Goal: Task Accomplishment & Management: Complete application form

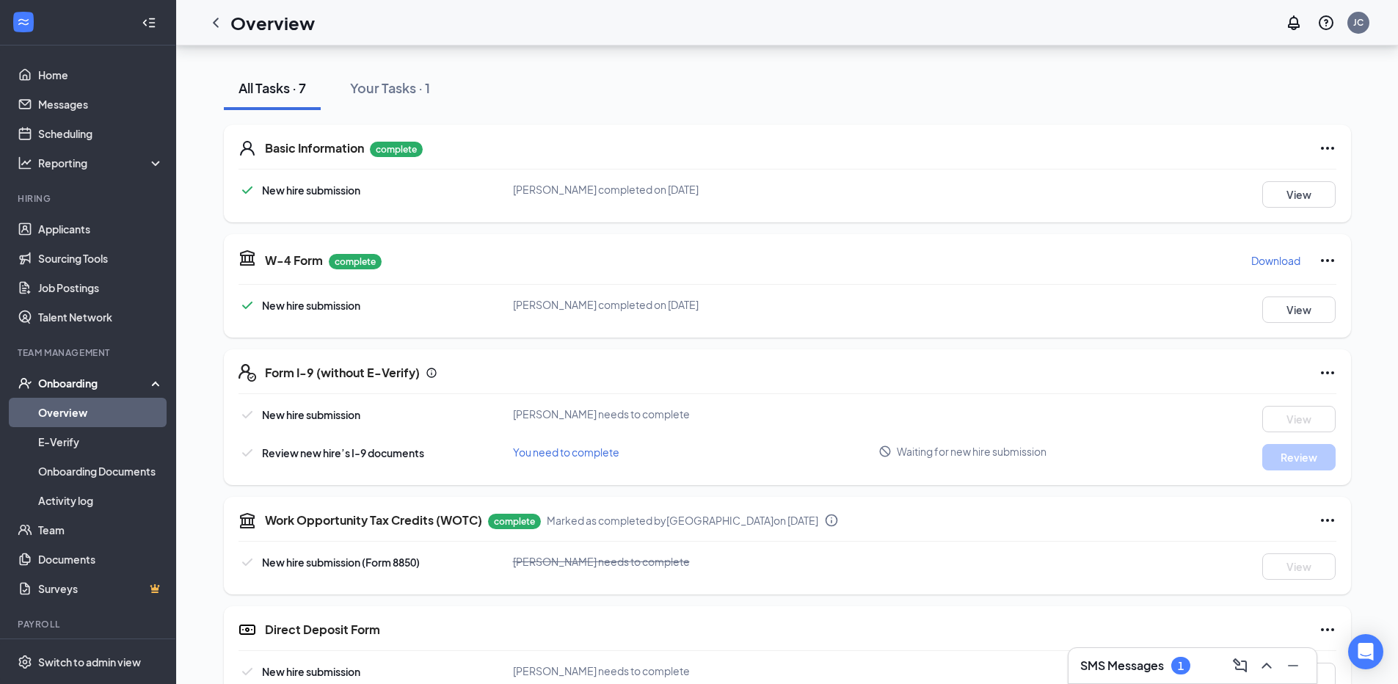
scroll to position [149, 0]
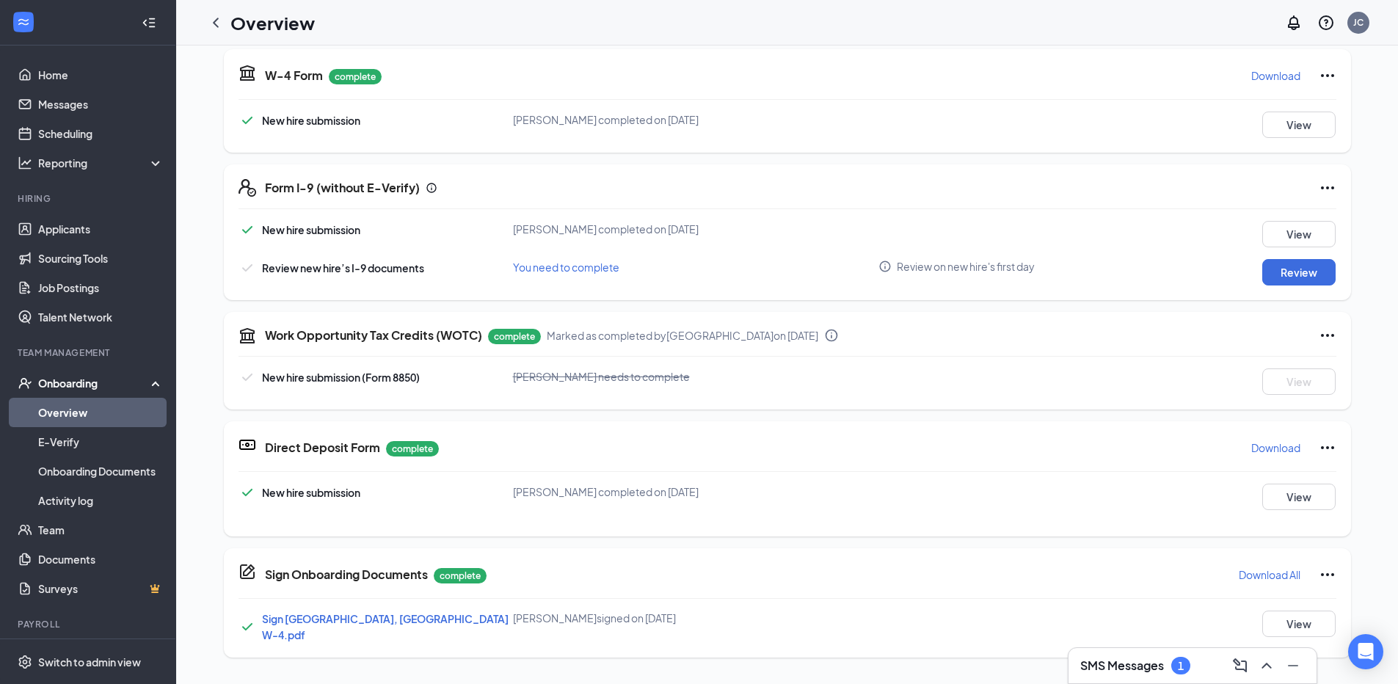
scroll to position [243, 0]
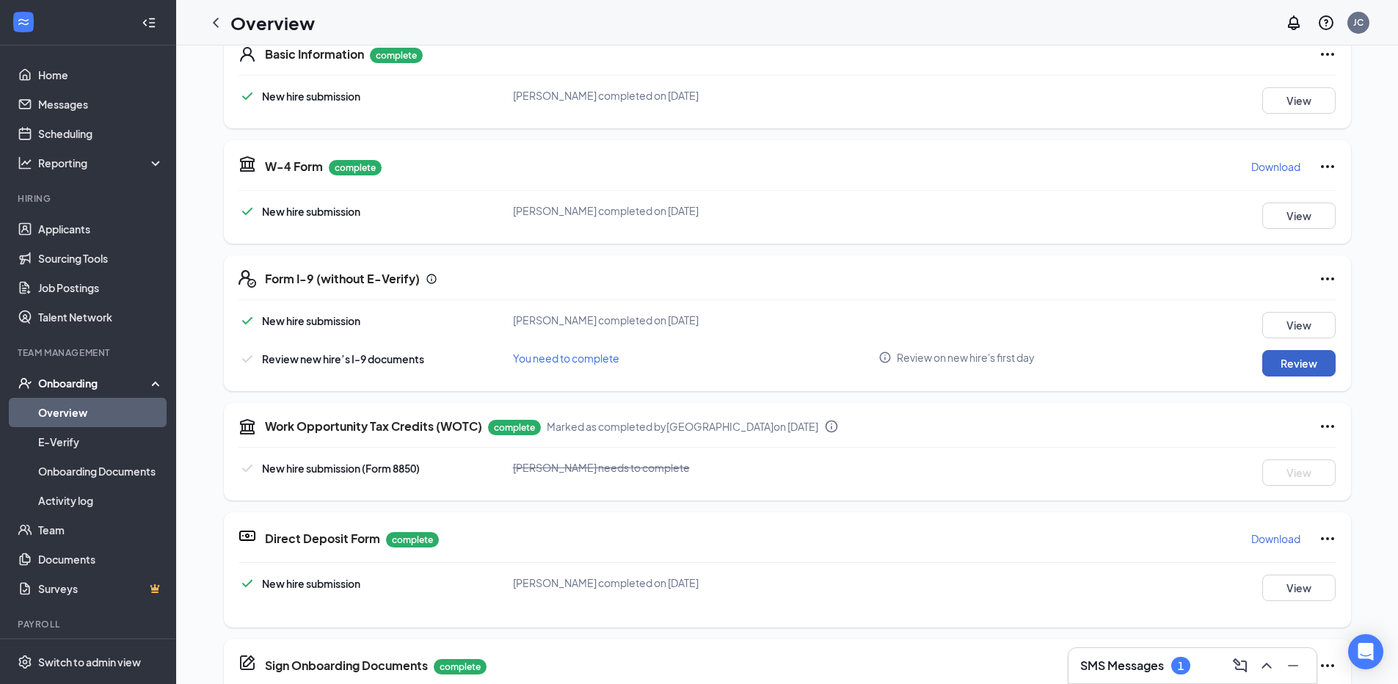
click at [1282, 361] on button "Review" at bounding box center [1299, 363] width 73 height 26
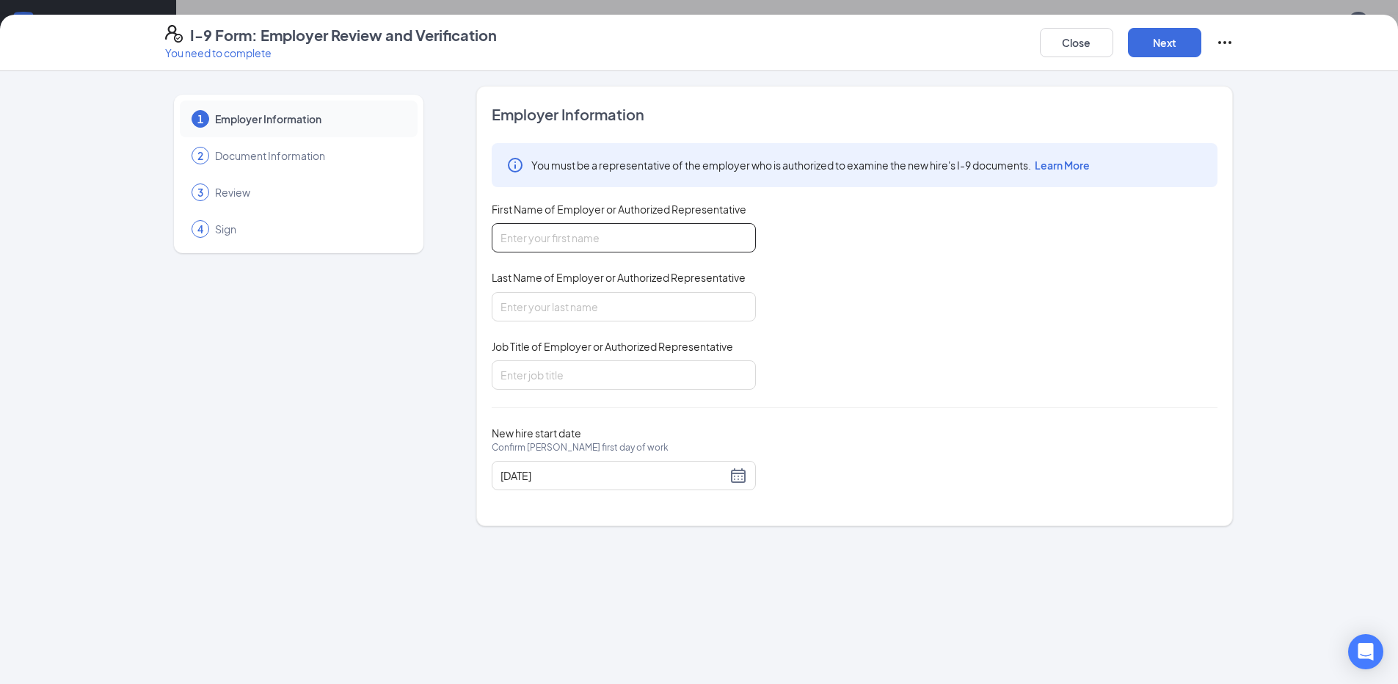
click at [541, 233] on input "First Name of Employer or Authorized Representative" at bounding box center [624, 237] width 264 height 29
type input "Kearsten"
type input "Wansing"
type input "Assistant Manager"
click at [1121, 40] on div "Close Next" at bounding box center [1137, 42] width 194 height 35
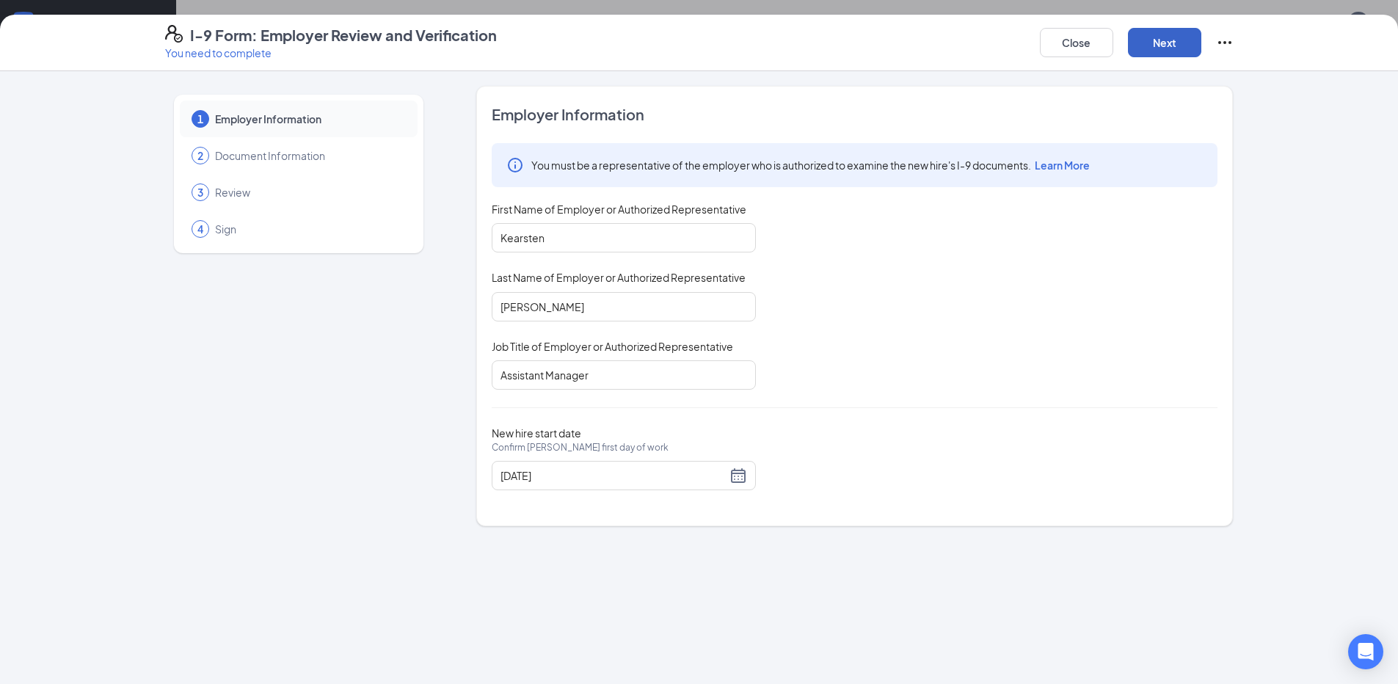
click at [1133, 40] on button "Next" at bounding box center [1164, 42] width 73 height 29
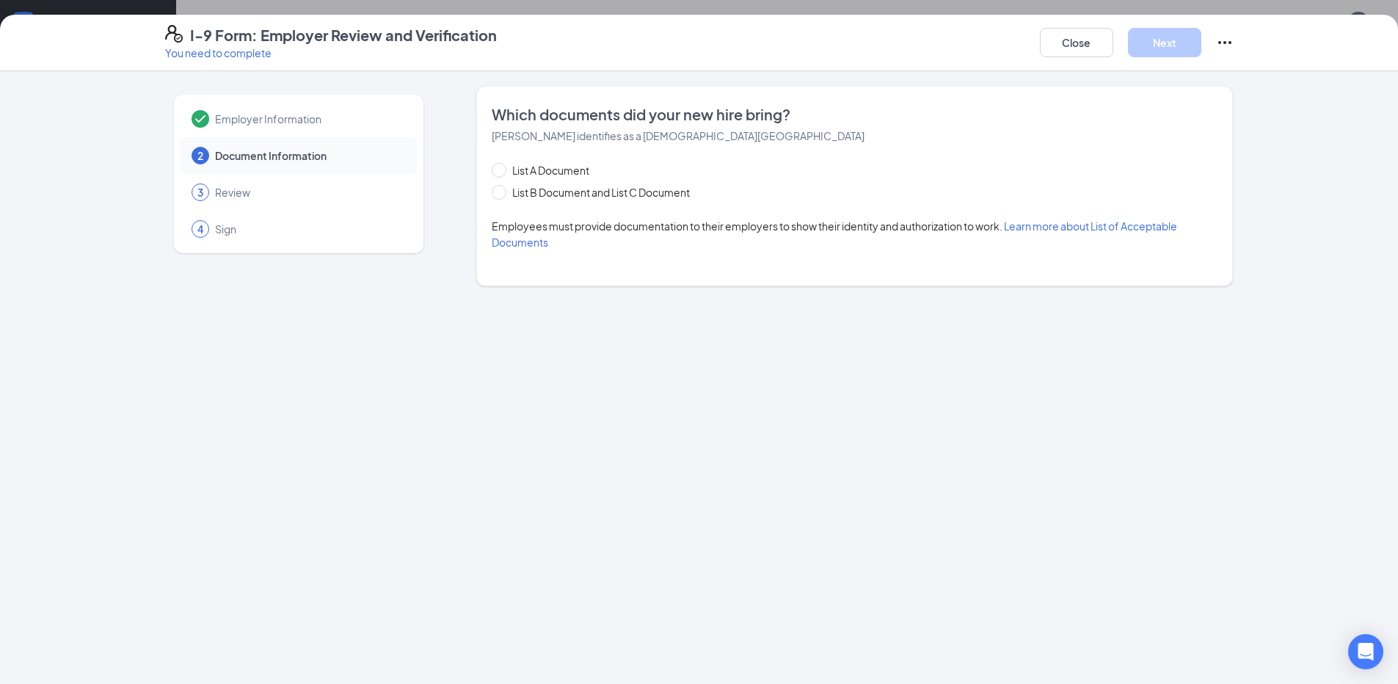
click at [605, 205] on div "List A Document List B Document and List C Document Employees must provide docu…" at bounding box center [855, 206] width 726 height 88
click at [605, 203] on div "List A Document List B Document and List C Document Employees must provide docu…" at bounding box center [855, 206] width 726 height 88
click at [596, 181] on div "List A Document List B Document and List C Document" at bounding box center [606, 181] width 228 height 38
click at [605, 193] on span "List B Document and List C Document" at bounding box center [601, 192] width 189 height 16
click at [502, 193] on input "List B Document and List C Document" at bounding box center [497, 190] width 10 height 10
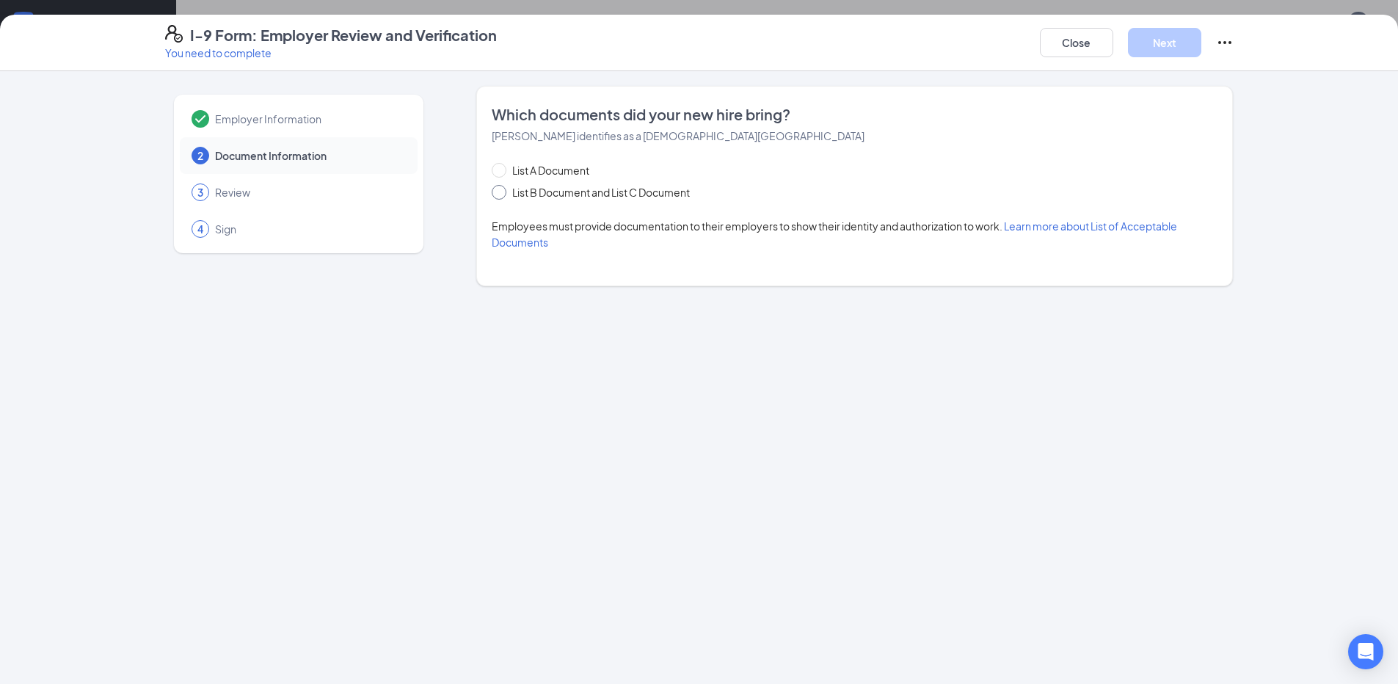
radio input "true"
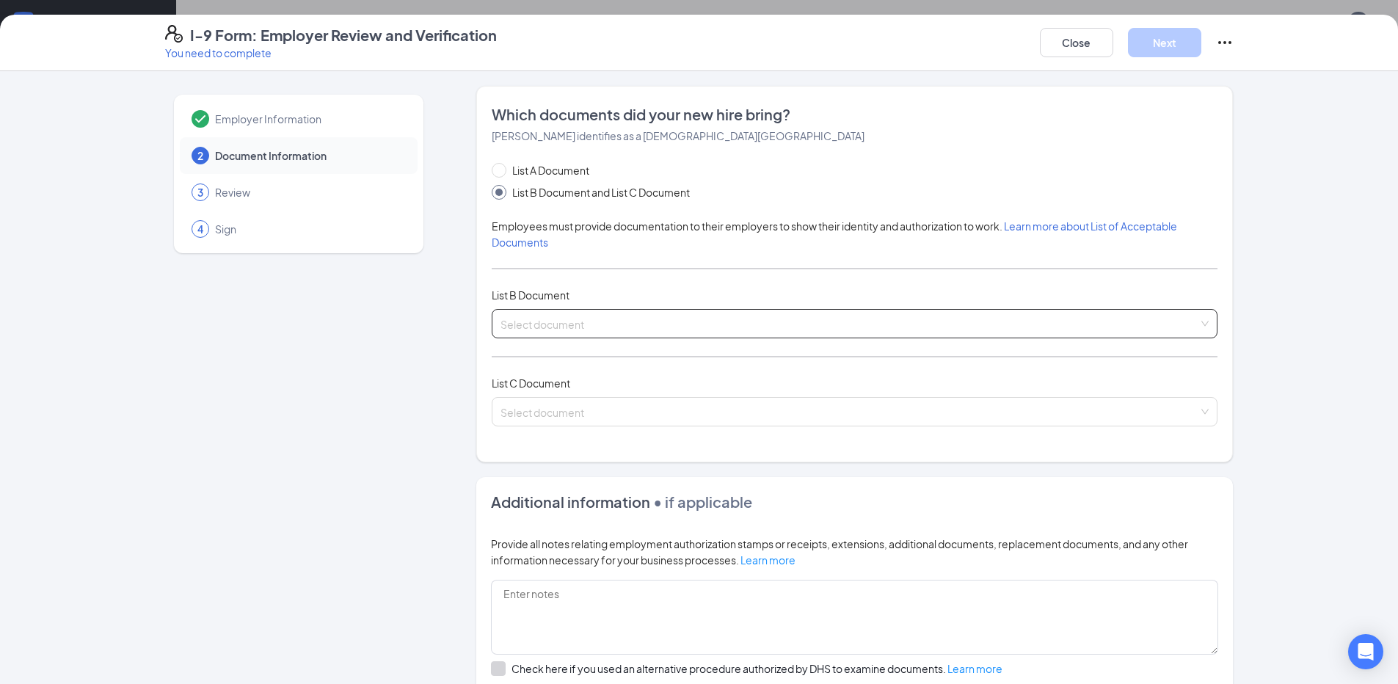
click at [600, 316] on input "search" at bounding box center [850, 321] width 698 height 22
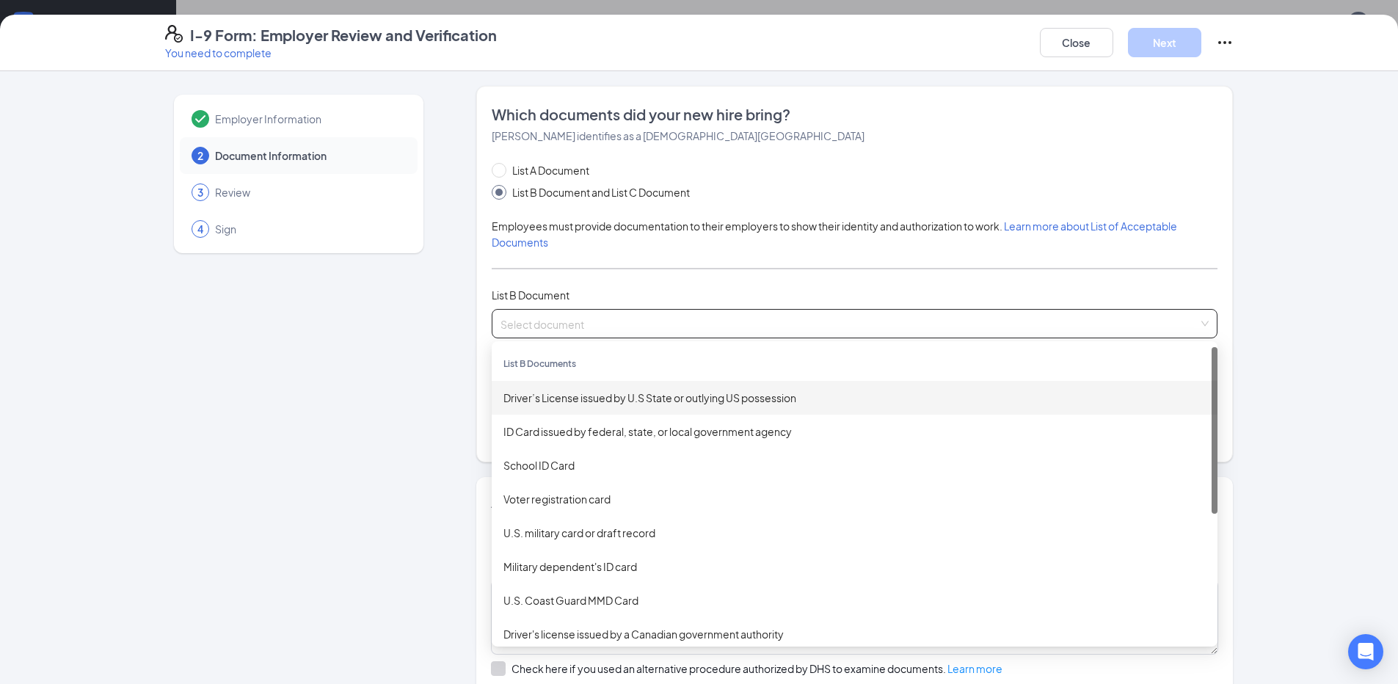
click at [558, 406] on div "Driver’s License issued by U.S State or outlying US possession" at bounding box center [855, 398] width 726 height 34
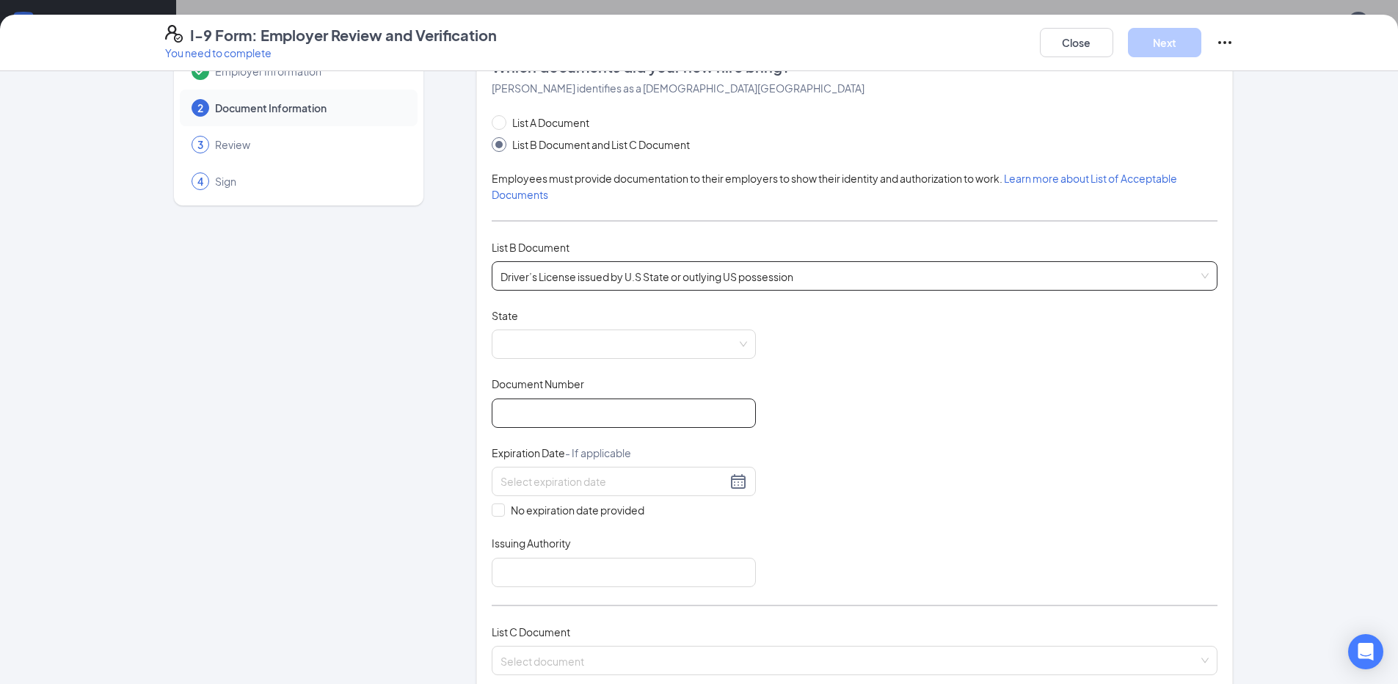
scroll to position [73, 0]
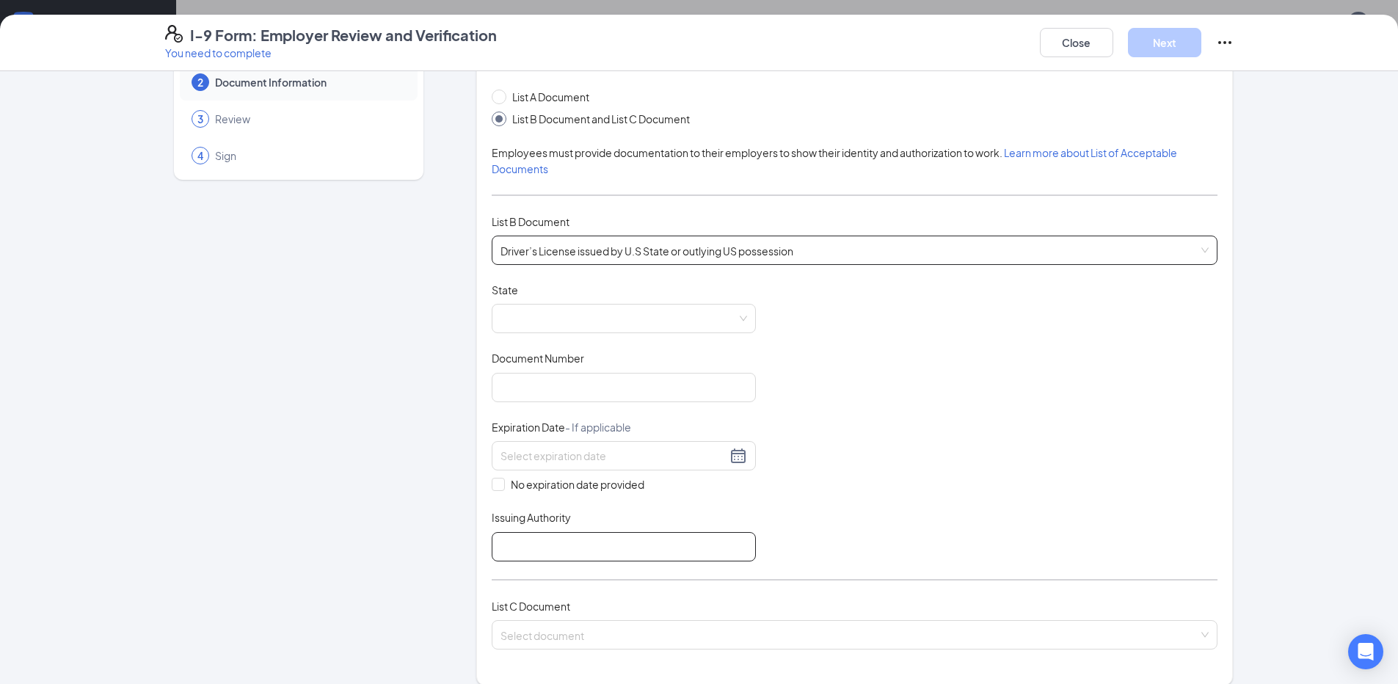
click at [514, 545] on input "Issuing Authority" at bounding box center [624, 546] width 264 height 29
click at [694, 316] on span at bounding box center [624, 319] width 247 height 28
type input "MO"
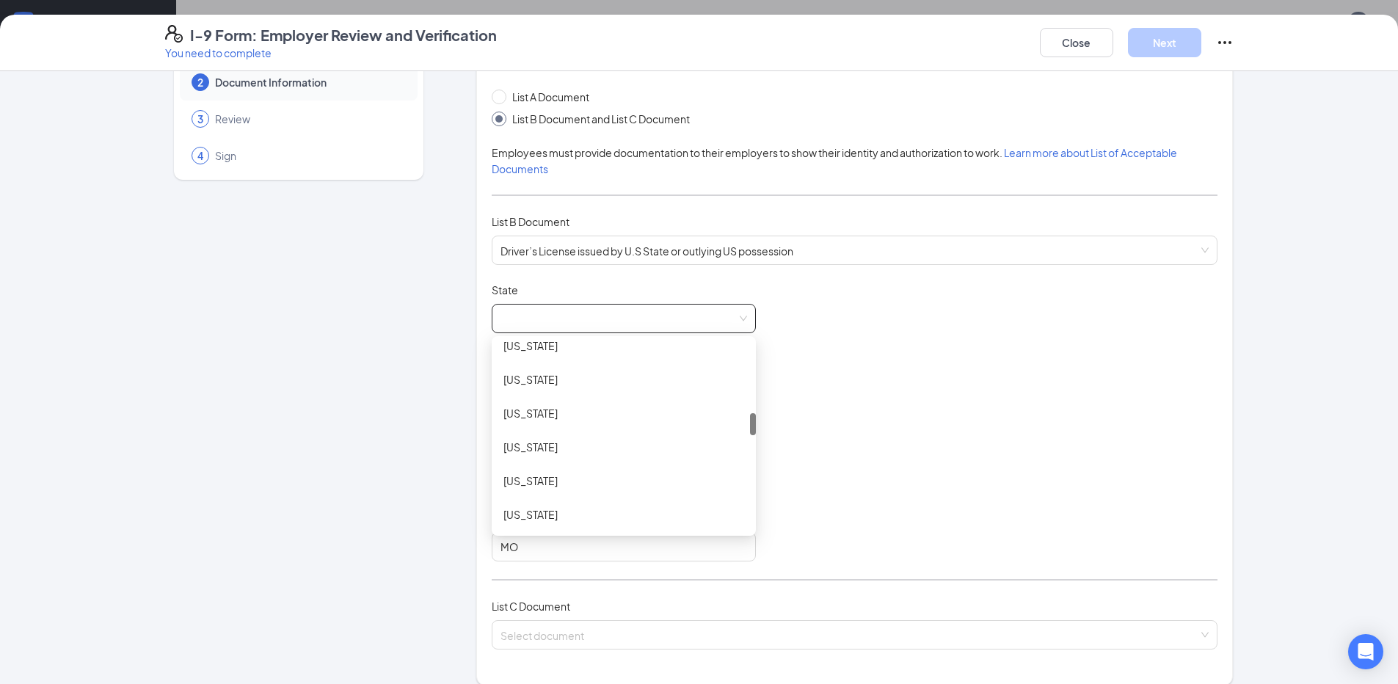
scroll to position [807, 0]
click at [606, 460] on div "Missouri" at bounding box center [624, 463] width 241 height 16
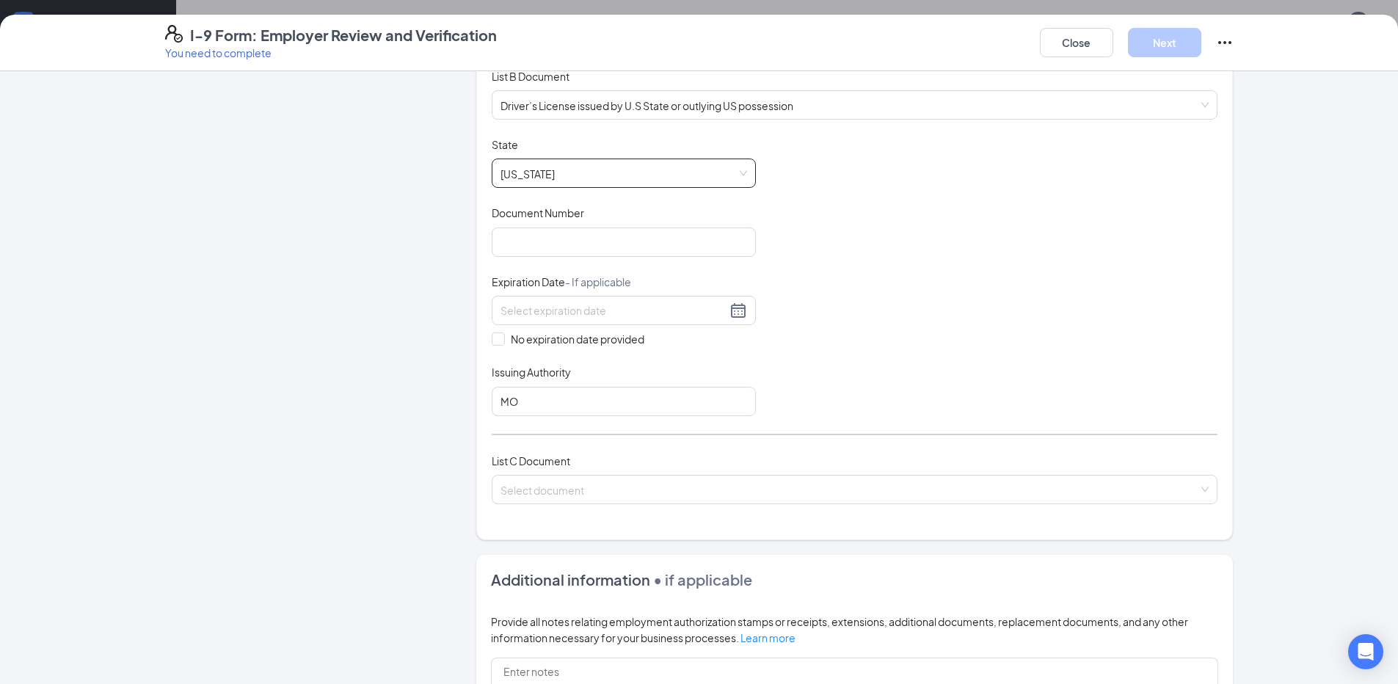
scroll to position [294, 0]
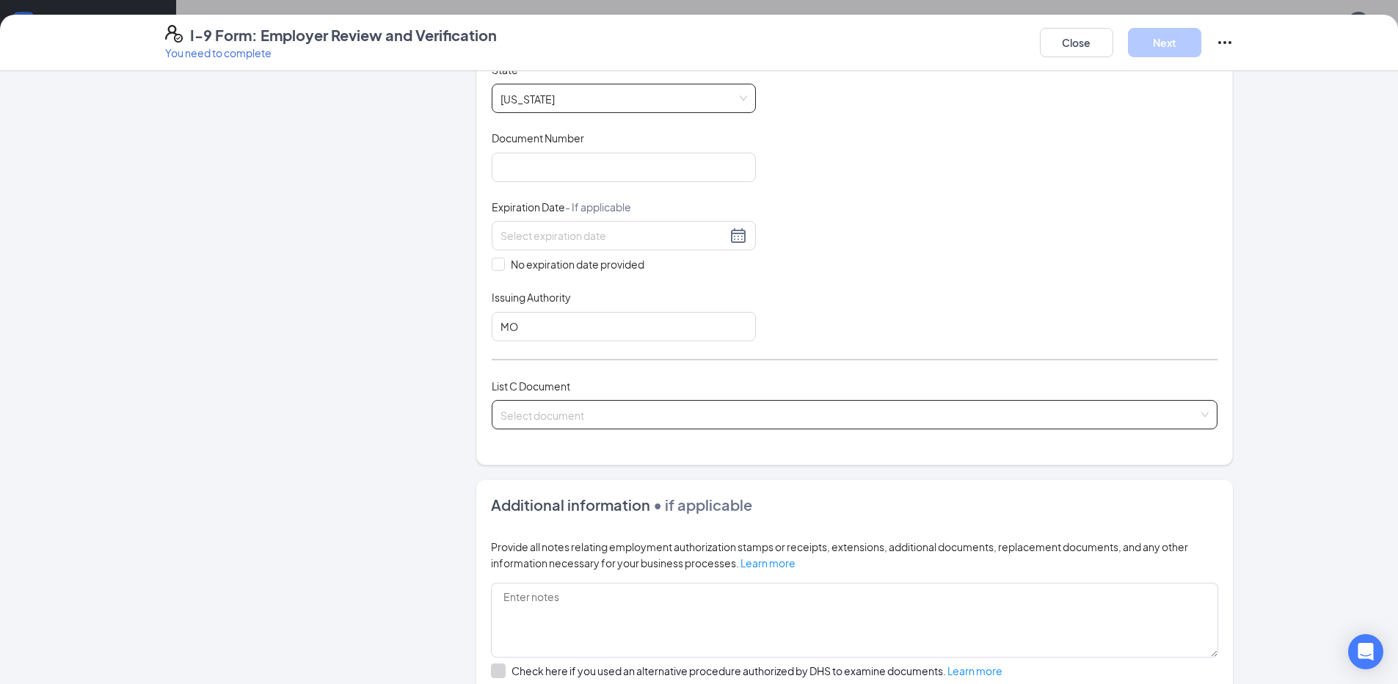
click at [597, 424] on span at bounding box center [850, 415] width 698 height 28
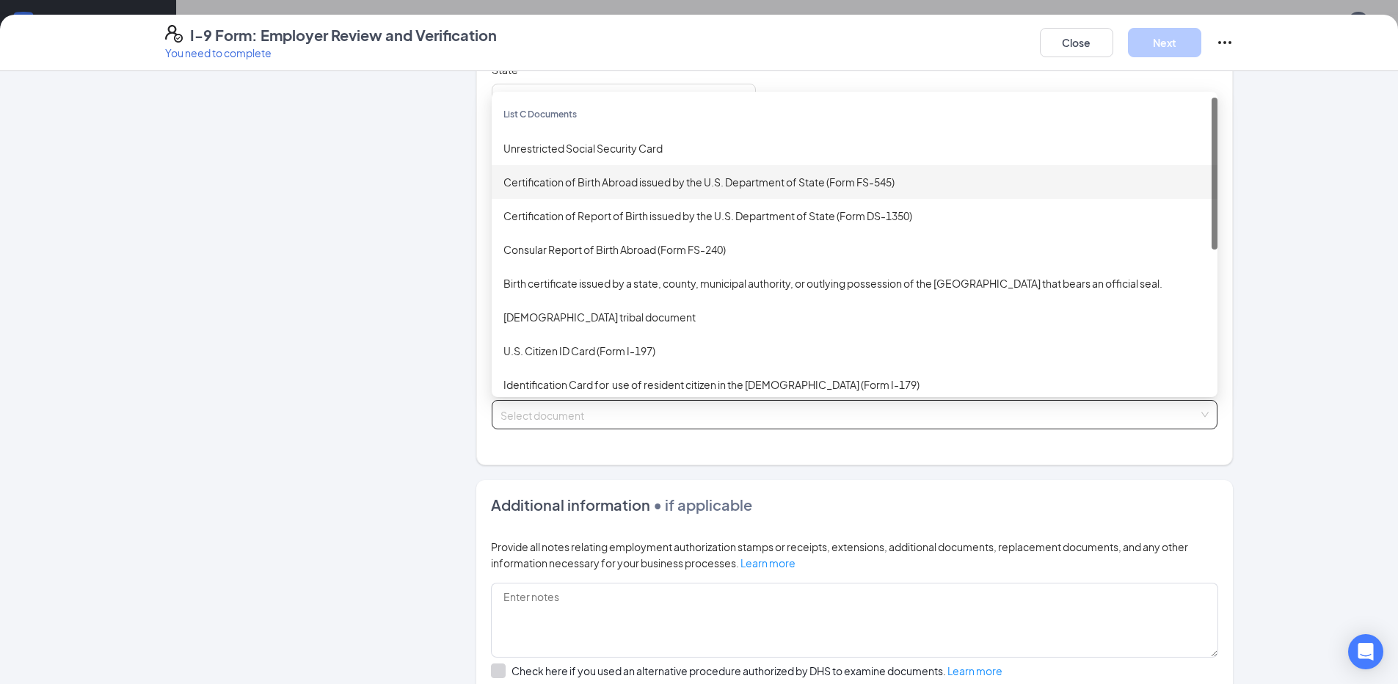
click at [580, 149] on div "Unrestricted Social Security Card" at bounding box center [855, 148] width 703 height 16
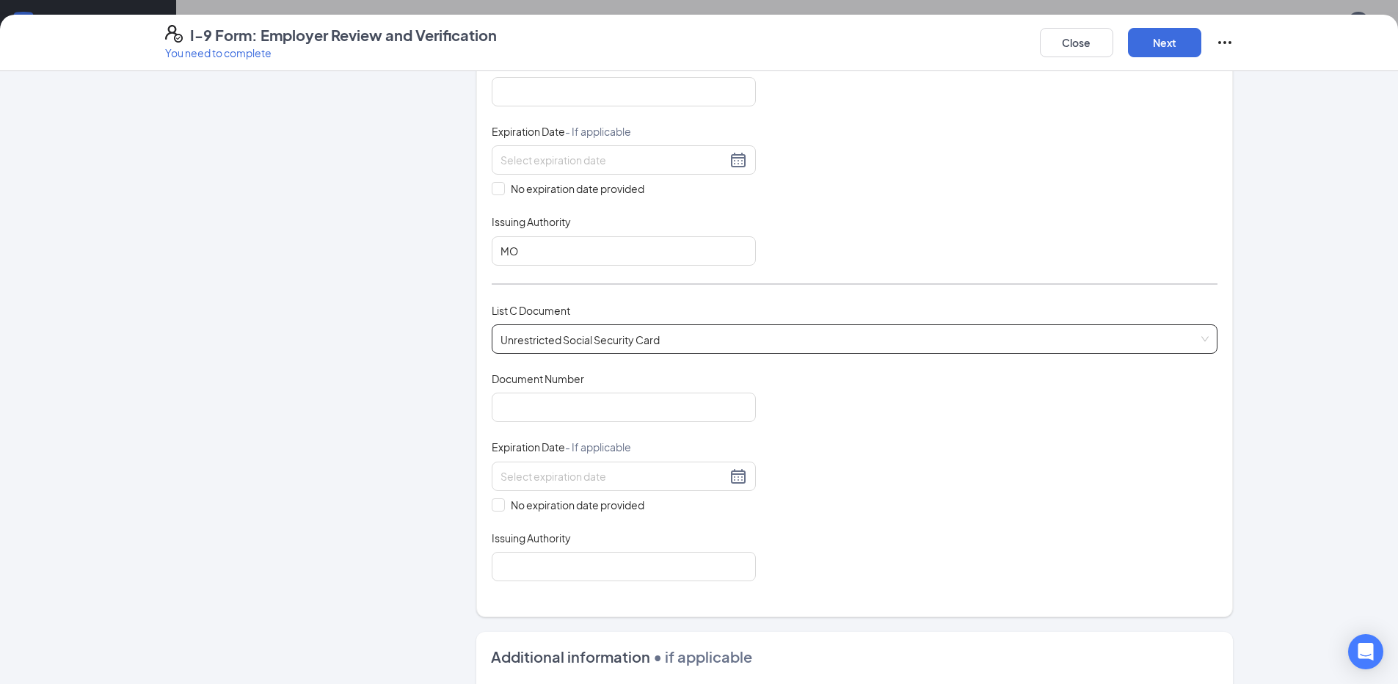
scroll to position [440, 0]
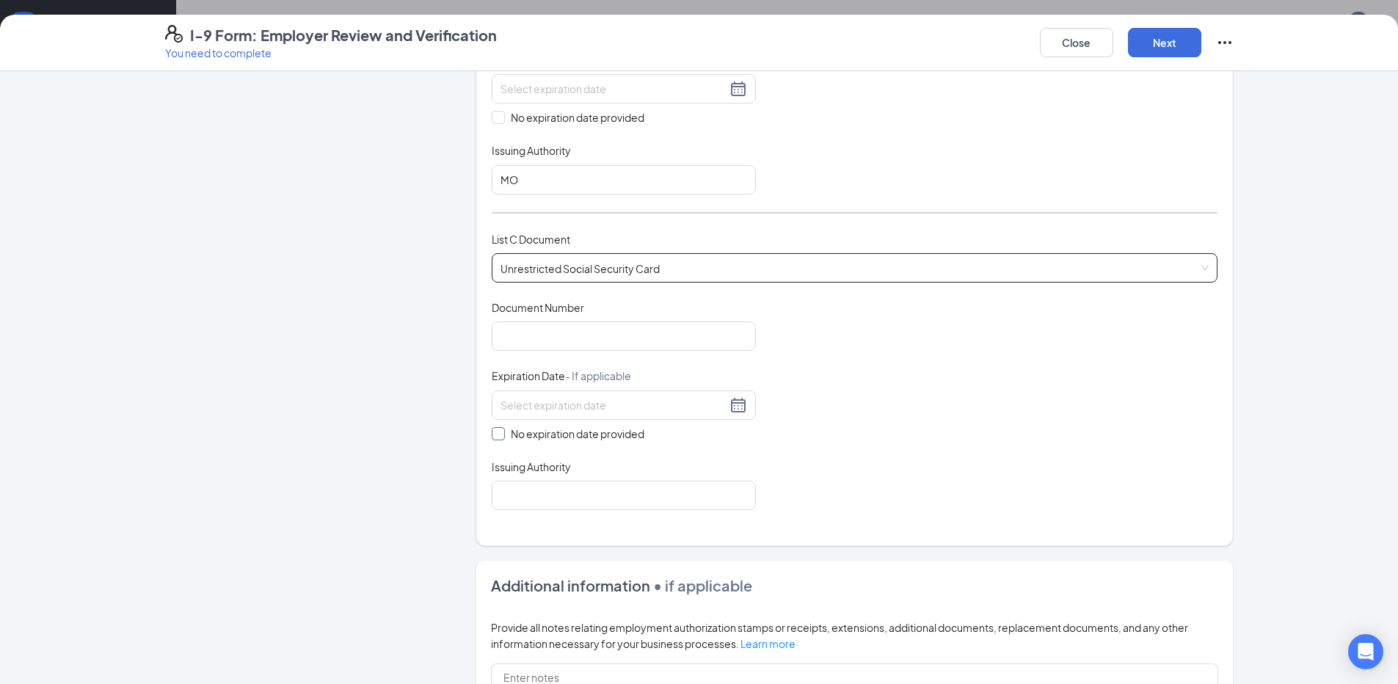
click at [498, 435] on span at bounding box center [498, 433] width 13 height 13
click at [498, 435] on input "No expiration date provided" at bounding box center [497, 432] width 10 height 10
checkbox input "true"
click at [501, 512] on input "Issuing Authority" at bounding box center [624, 498] width 264 height 29
type input "MO"
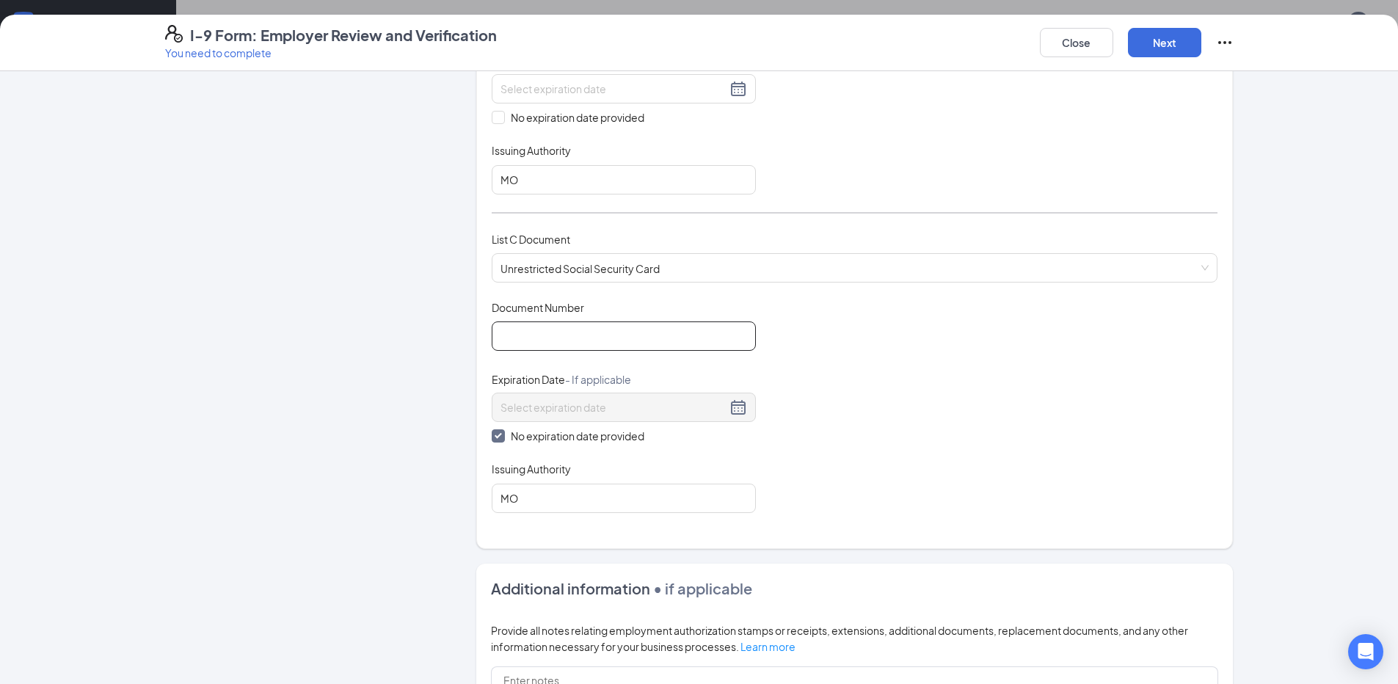
click at [534, 325] on input "Document Number" at bounding box center [624, 336] width 264 height 29
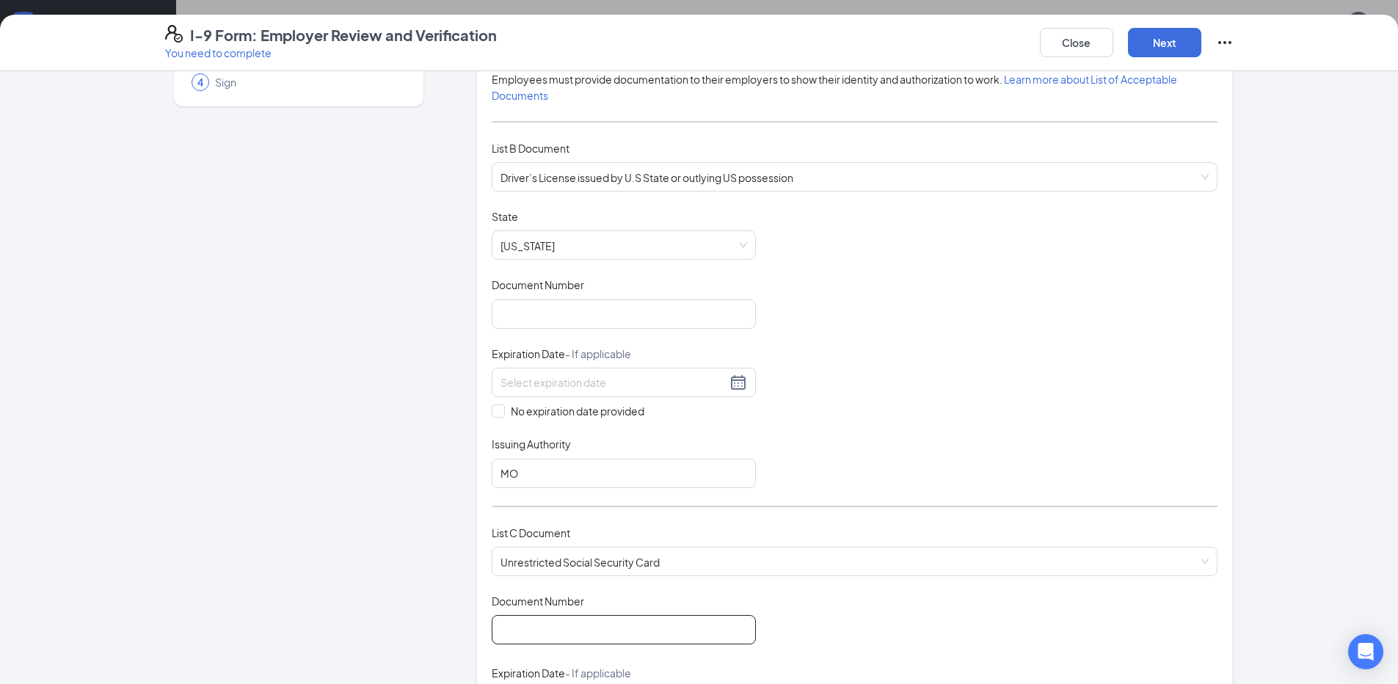
scroll to position [0, 0]
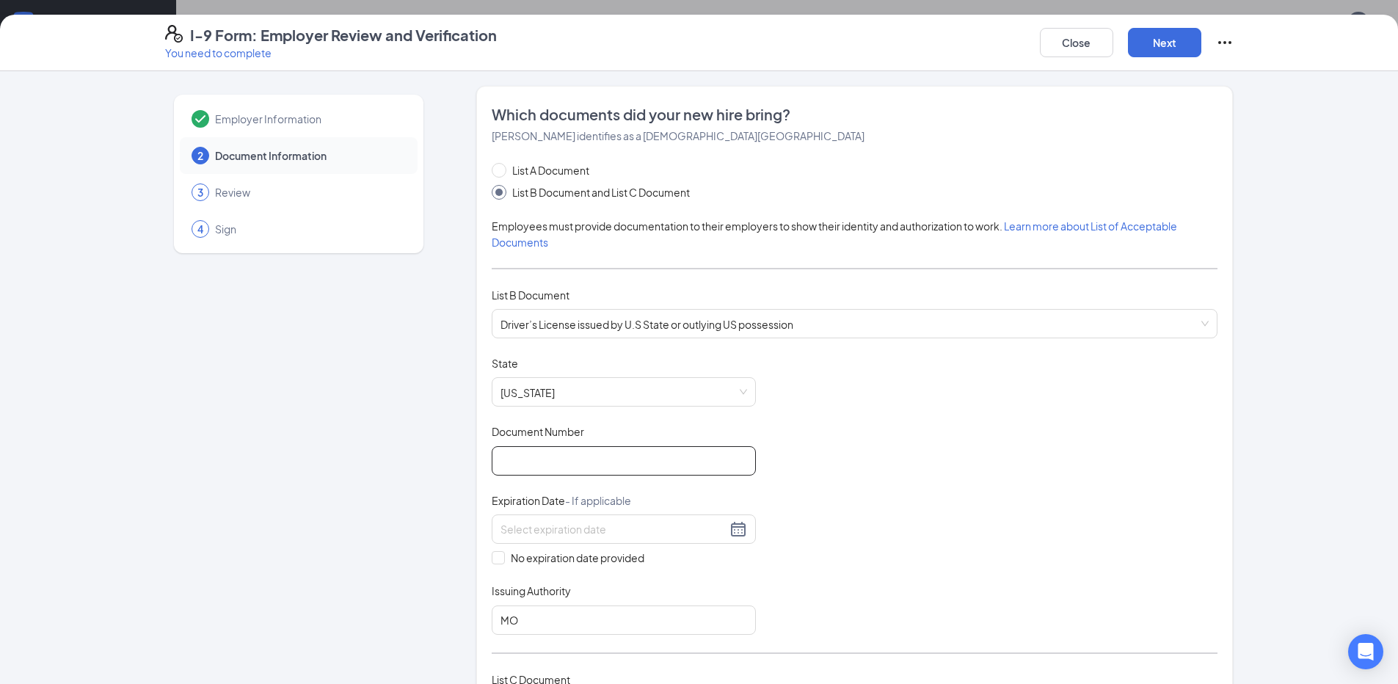
click at [559, 459] on input "Document Number" at bounding box center [624, 460] width 264 height 29
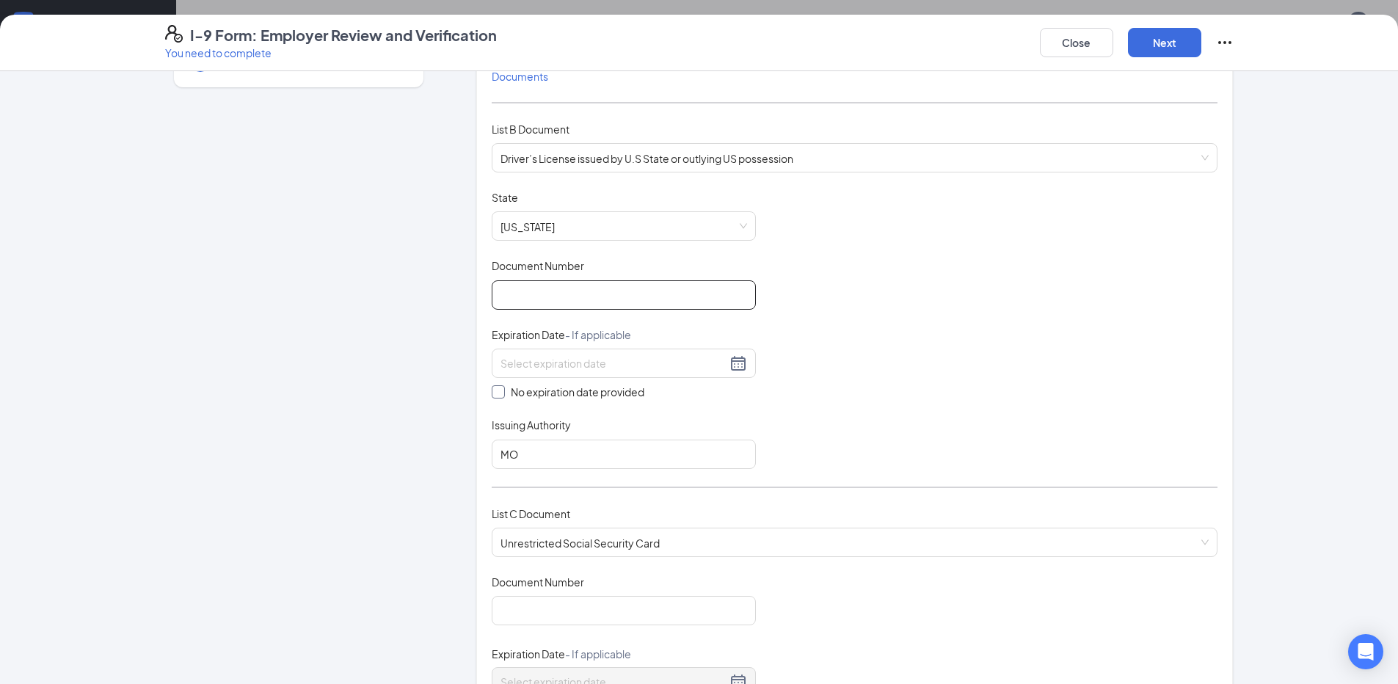
scroll to position [294, 0]
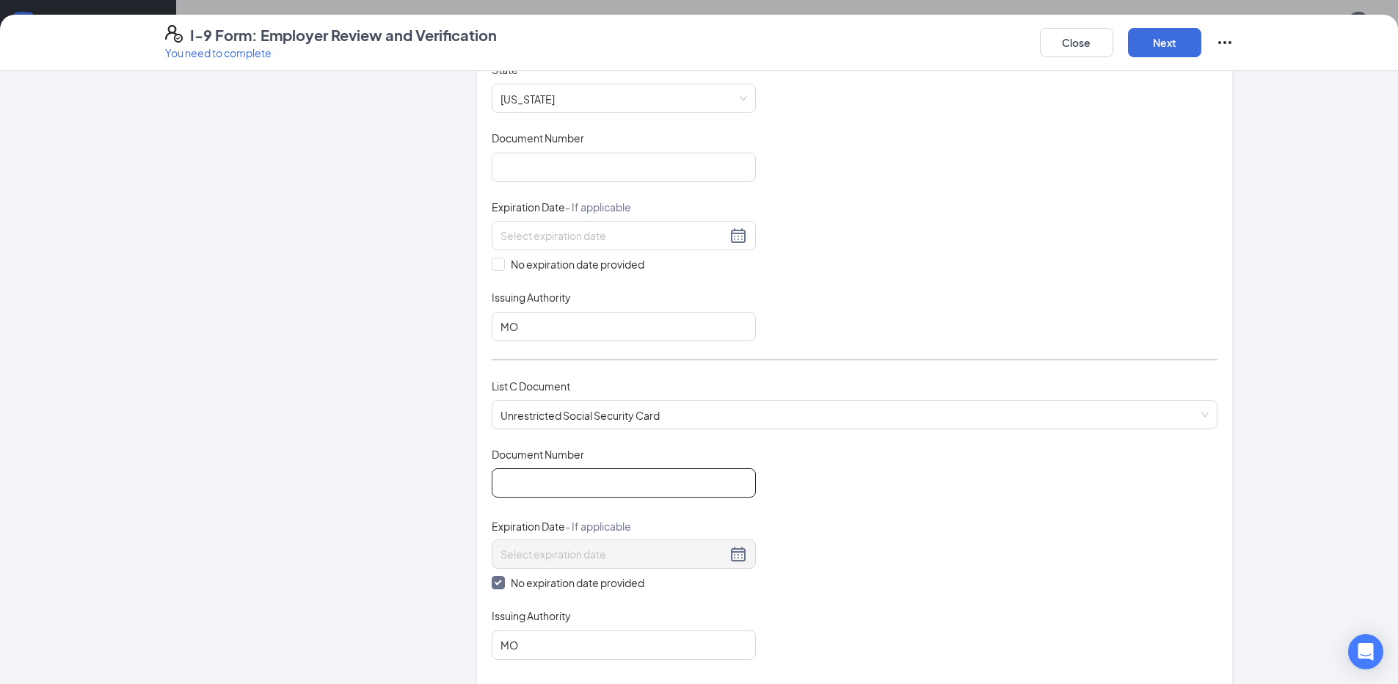
click at [565, 496] on input "Document Number" at bounding box center [624, 482] width 264 height 29
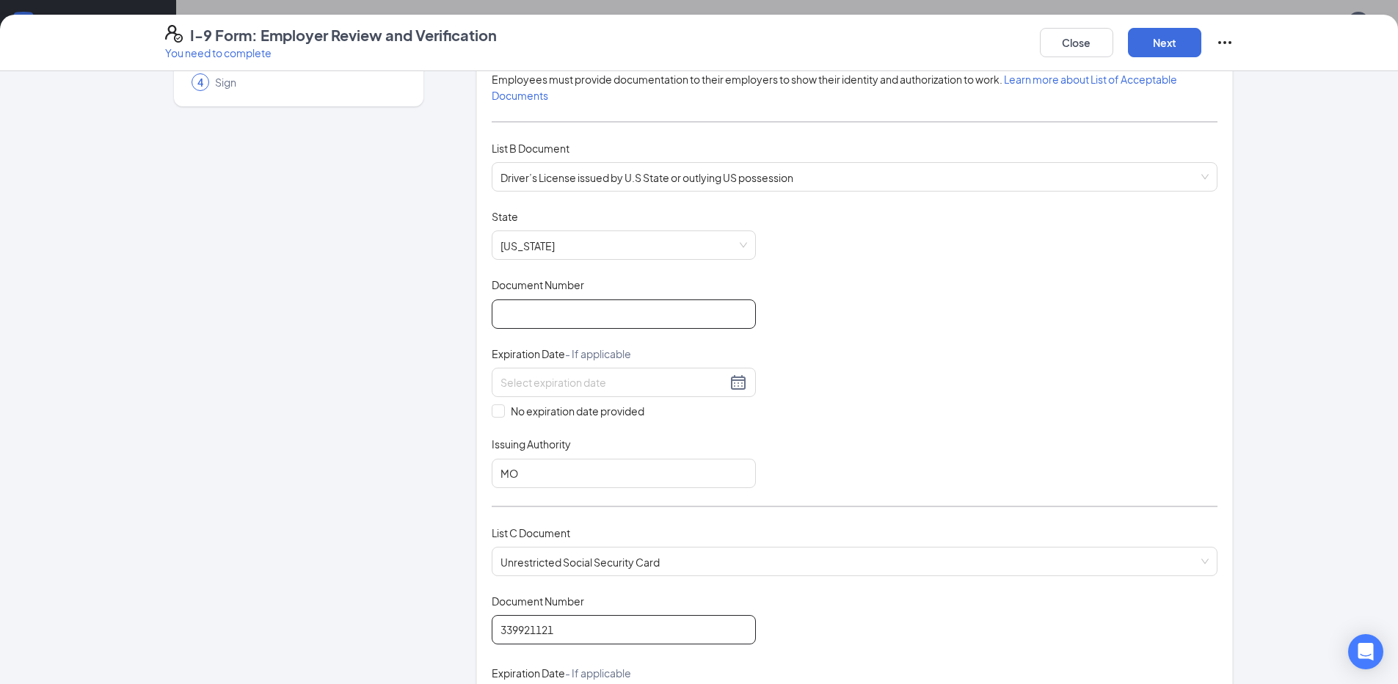
type input "339921121"
click at [553, 300] on input "Document Number" at bounding box center [624, 314] width 264 height 29
click at [605, 313] on input "Document Number" at bounding box center [624, 314] width 264 height 29
click at [566, 315] on input "Document Number" at bounding box center [624, 314] width 264 height 29
type input "C00111800"
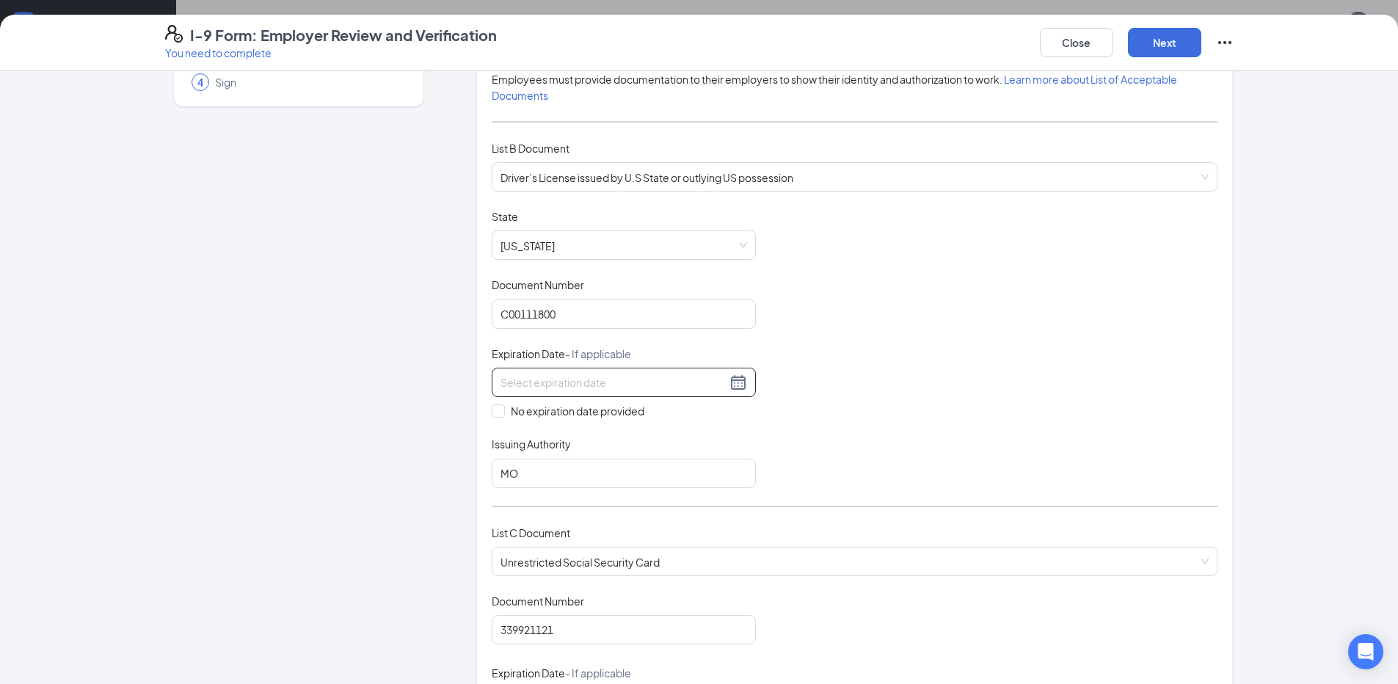
click at [651, 369] on div at bounding box center [624, 382] width 264 height 29
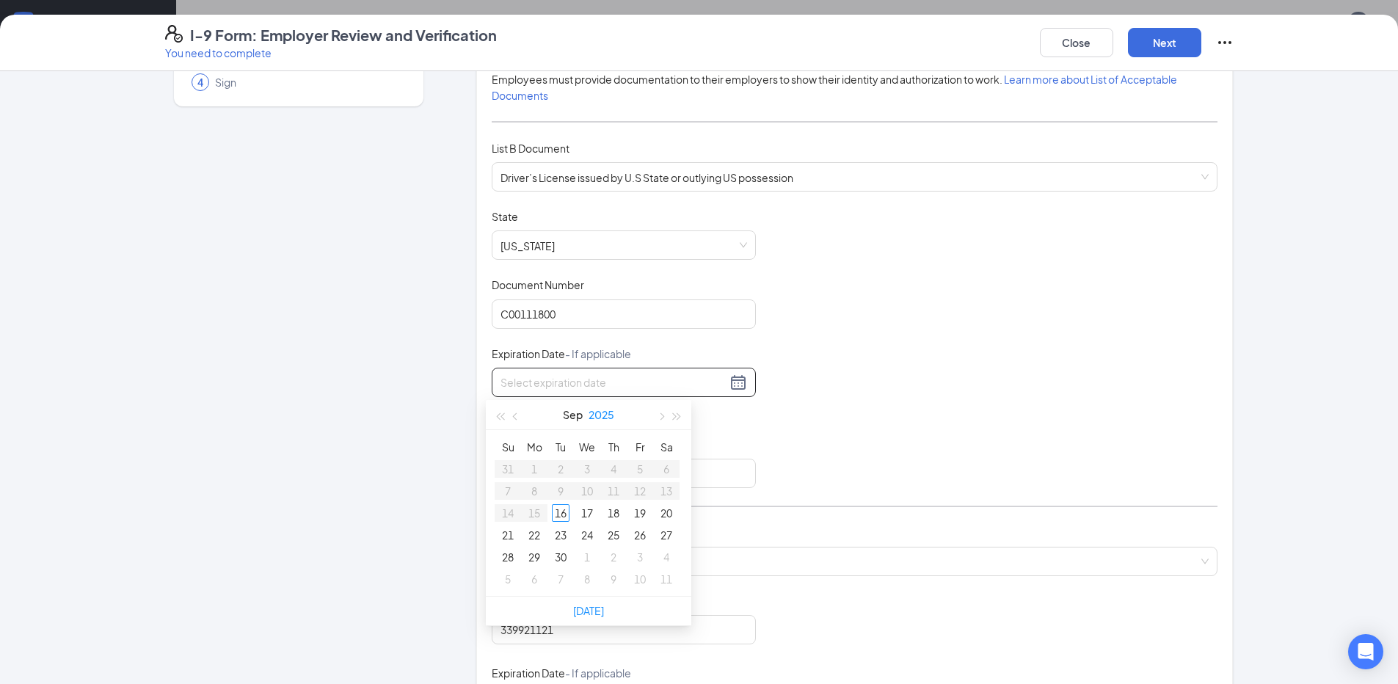
click at [599, 418] on button "2025" at bounding box center [602, 414] width 26 height 29
click at [594, 586] on td "2029" at bounding box center [588, 600] width 65 height 48
type input "08/30/2029"
click at [581, 409] on button "Sep" at bounding box center [574, 414] width 20 height 29
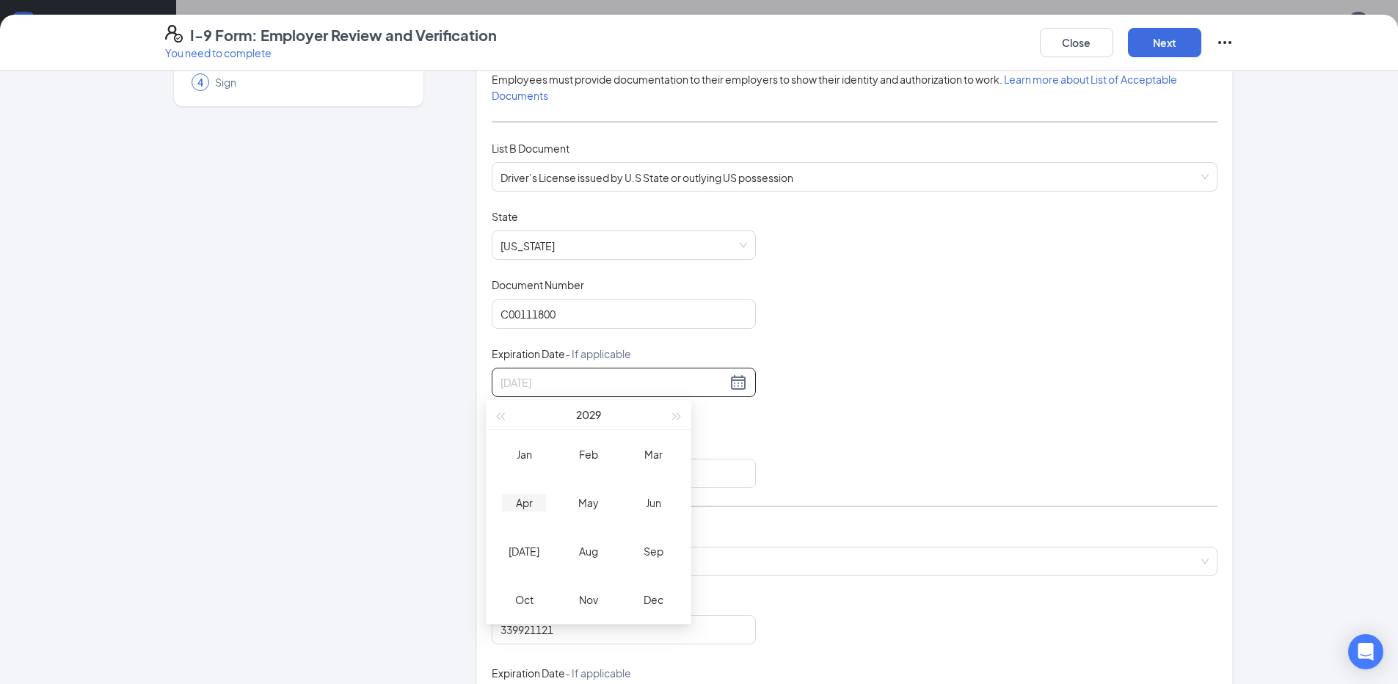
click at [537, 494] on div "Apr" at bounding box center [524, 503] width 44 height 18
type input "04/03/2029"
click at [566, 471] on div "3" at bounding box center [561, 469] width 18 height 18
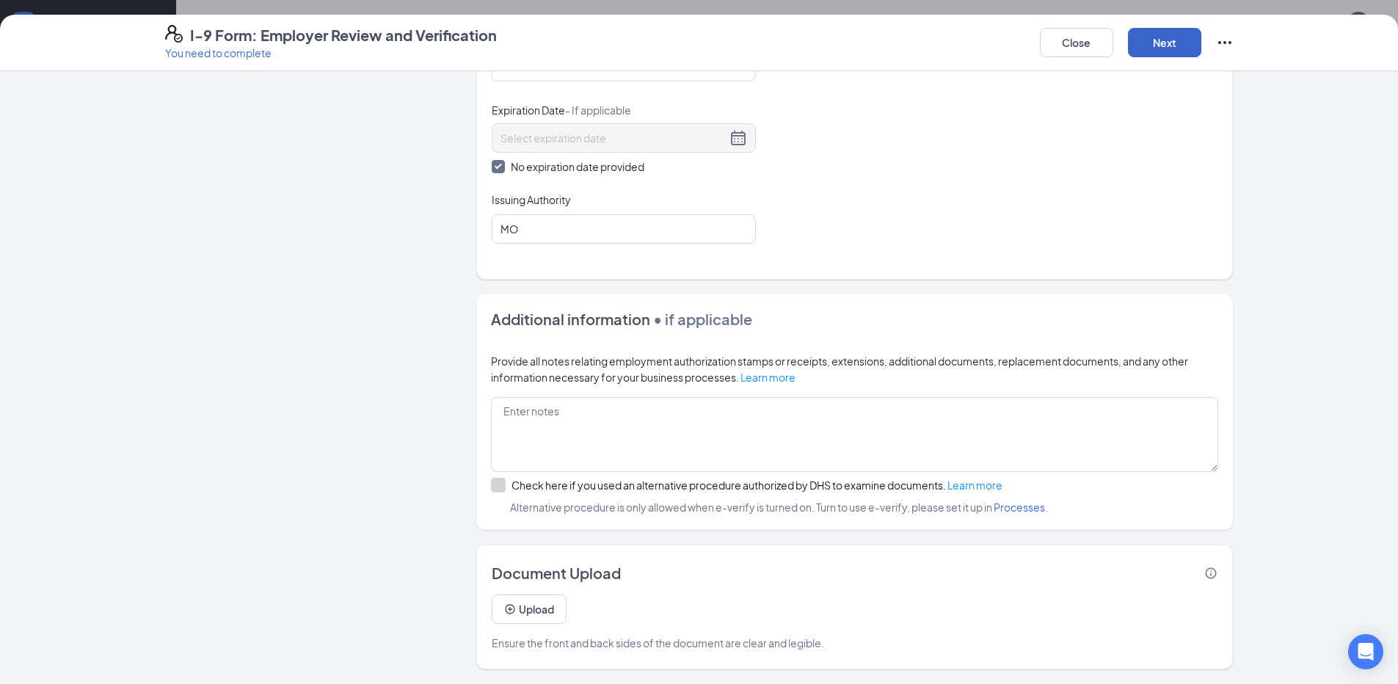
click at [1141, 55] on button "Next" at bounding box center [1164, 42] width 73 height 29
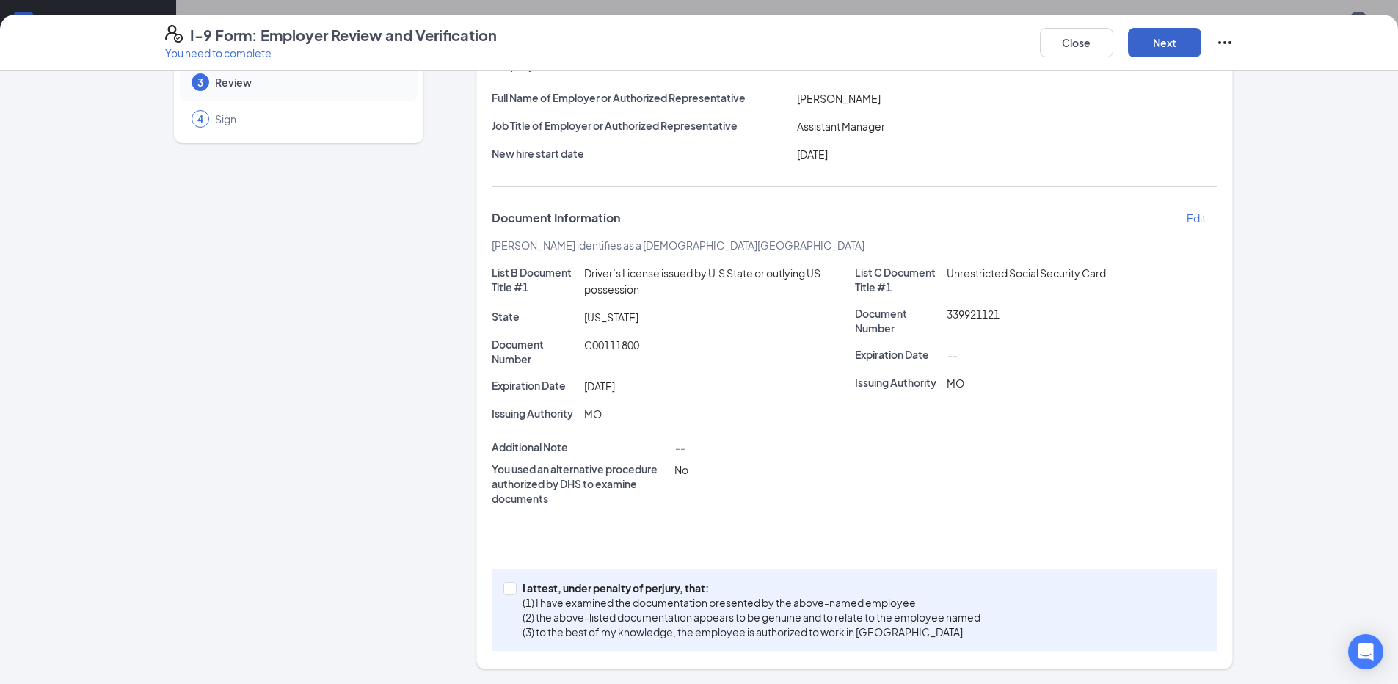
scroll to position [110, 0]
click at [492, 585] on div "I attest, under penalty of perjury, that: (1) I have examined the documentation…" at bounding box center [855, 610] width 726 height 82
click at [505, 585] on input "I attest, under penalty of perjury, that: (1) I have examined the documentation…" at bounding box center [509, 587] width 10 height 10
checkbox input "true"
click at [1180, 24] on div "I-9 Form: Employer Review and Verification You need to complete Close Next" at bounding box center [699, 43] width 1398 height 57
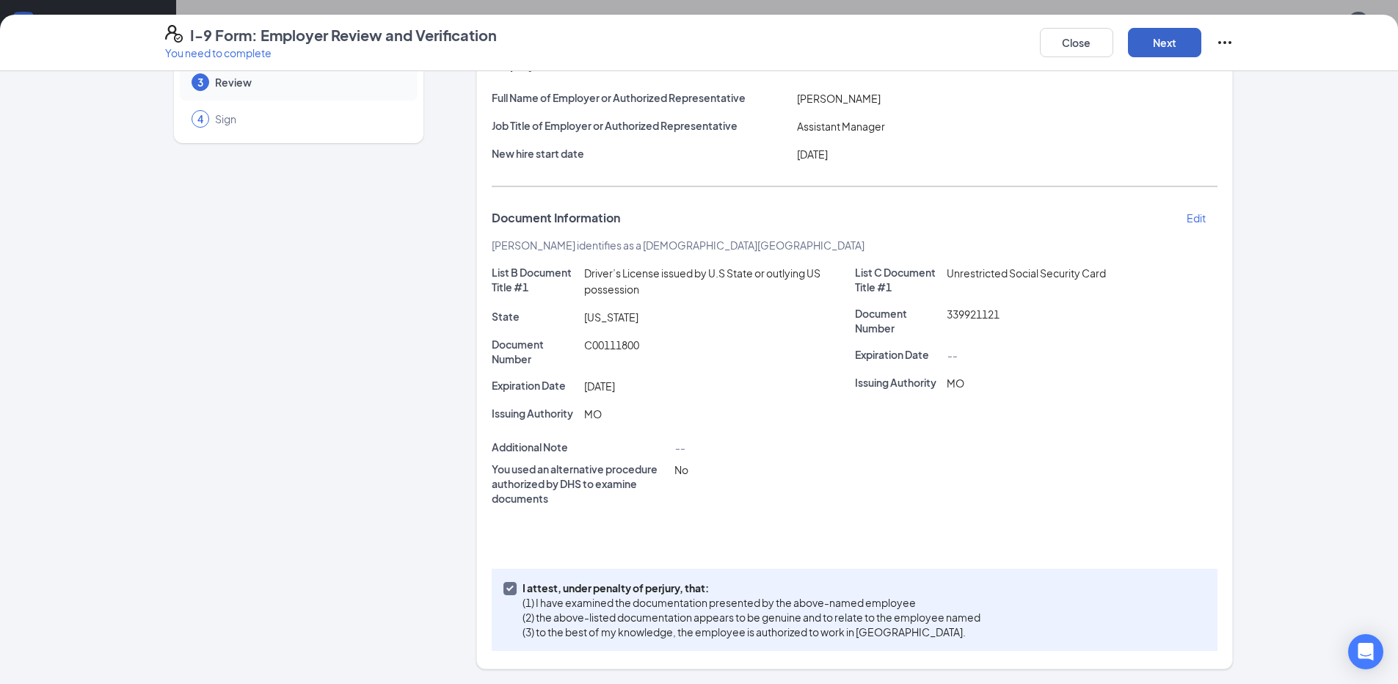
click at [1177, 36] on button "Next" at bounding box center [1164, 42] width 73 height 29
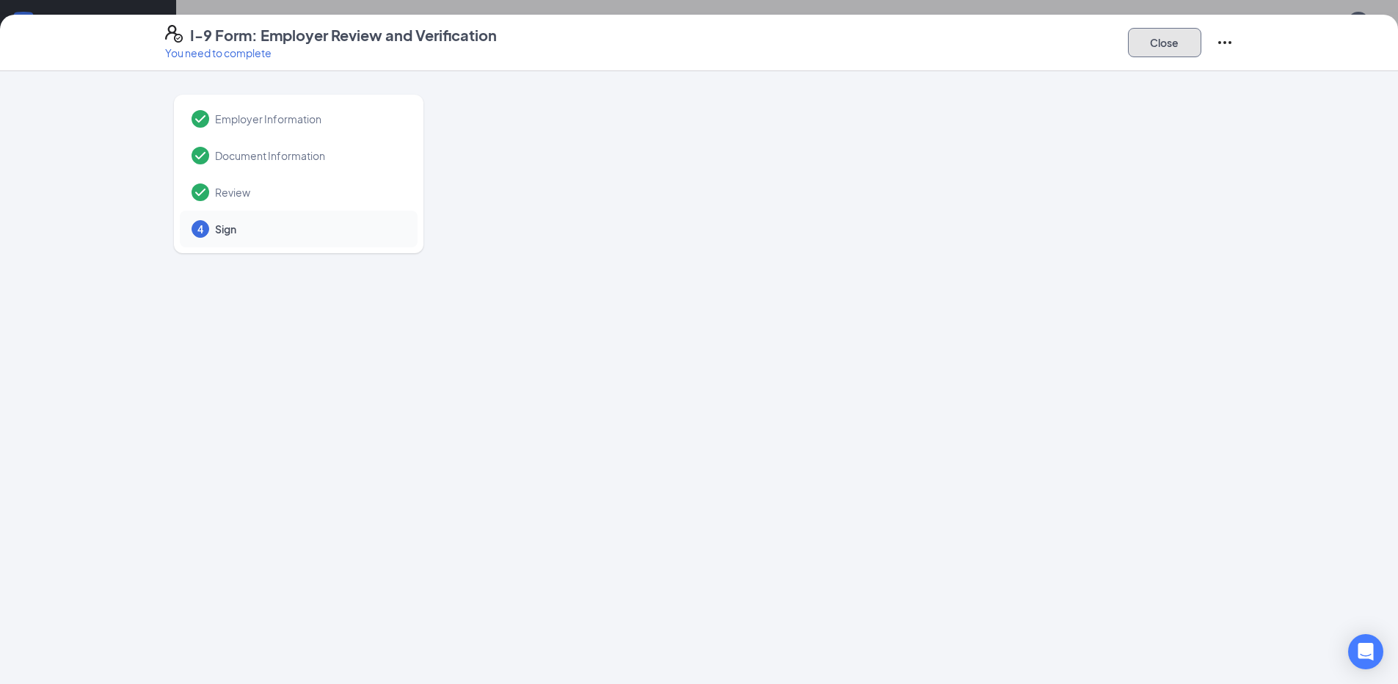
click at [1158, 51] on button "Close" at bounding box center [1164, 42] width 73 height 29
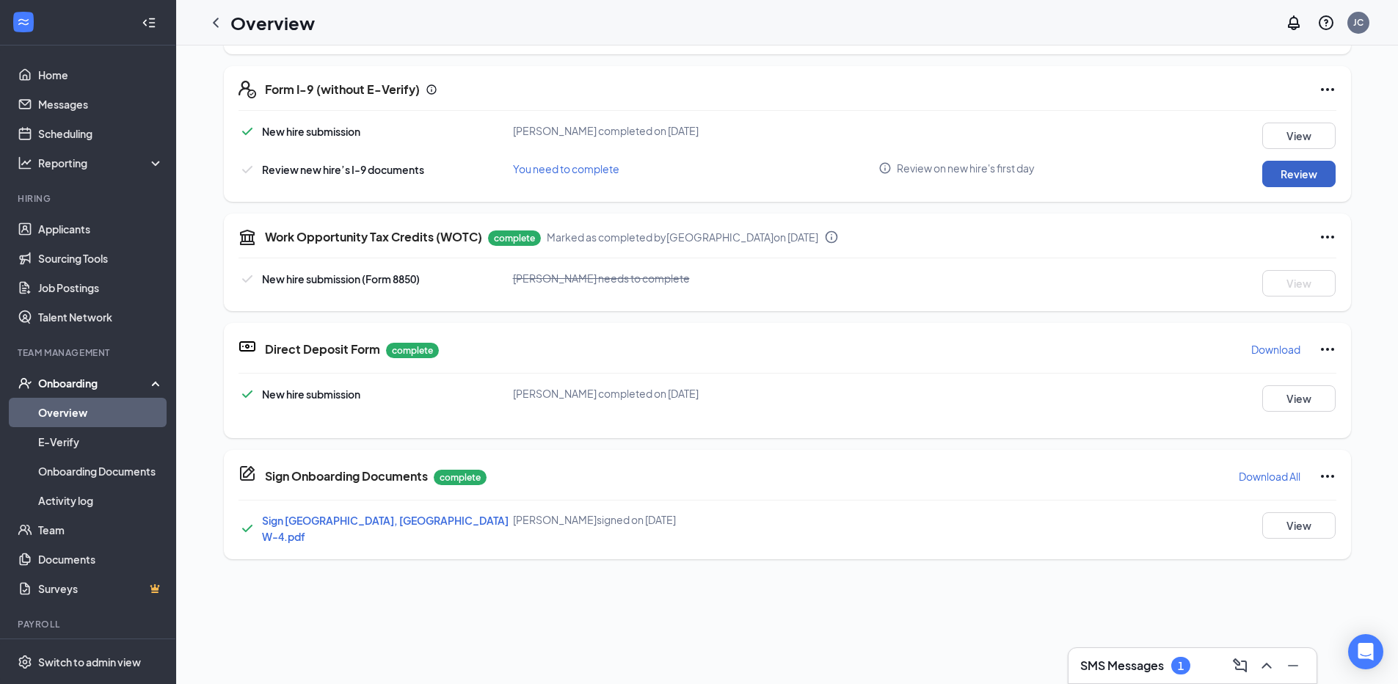
scroll to position [683, 0]
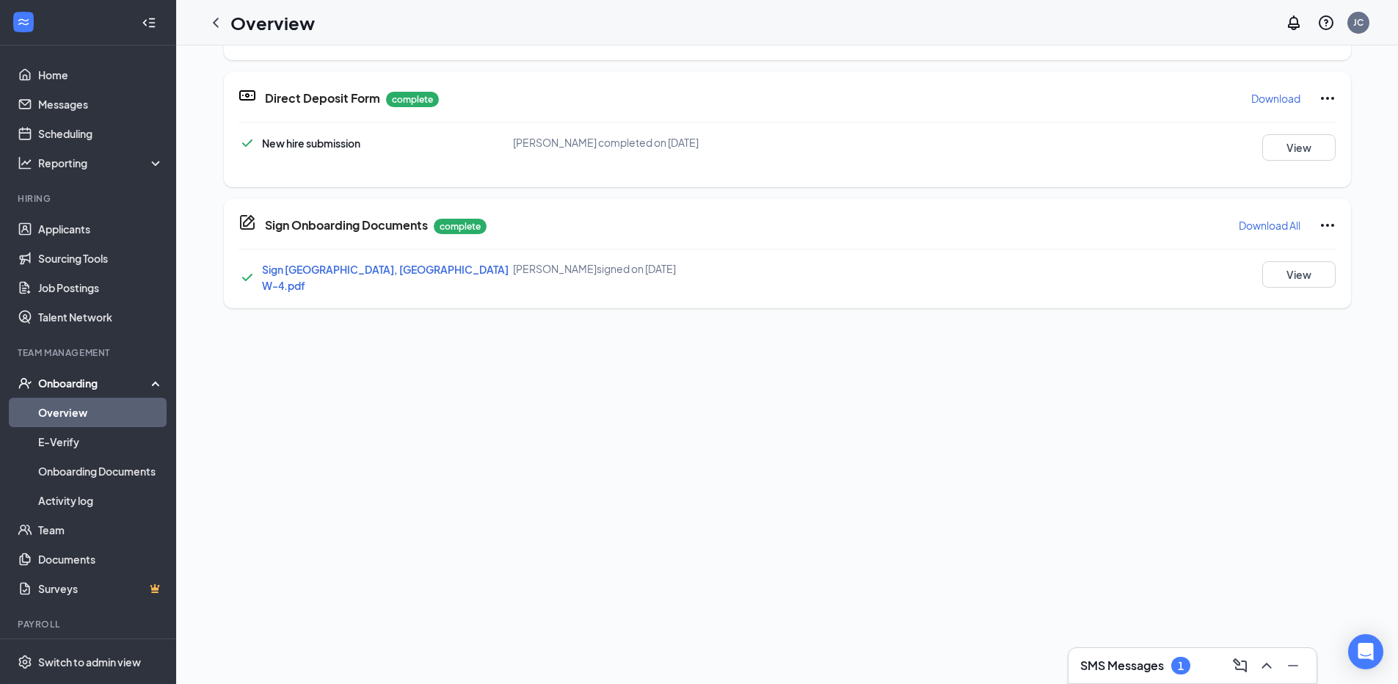
click at [1155, 675] on div "SMS Messages 1" at bounding box center [1193, 665] width 225 height 23
click at [1175, 227] on div "SMS Messages 1" at bounding box center [1193, 213] width 248 height 35
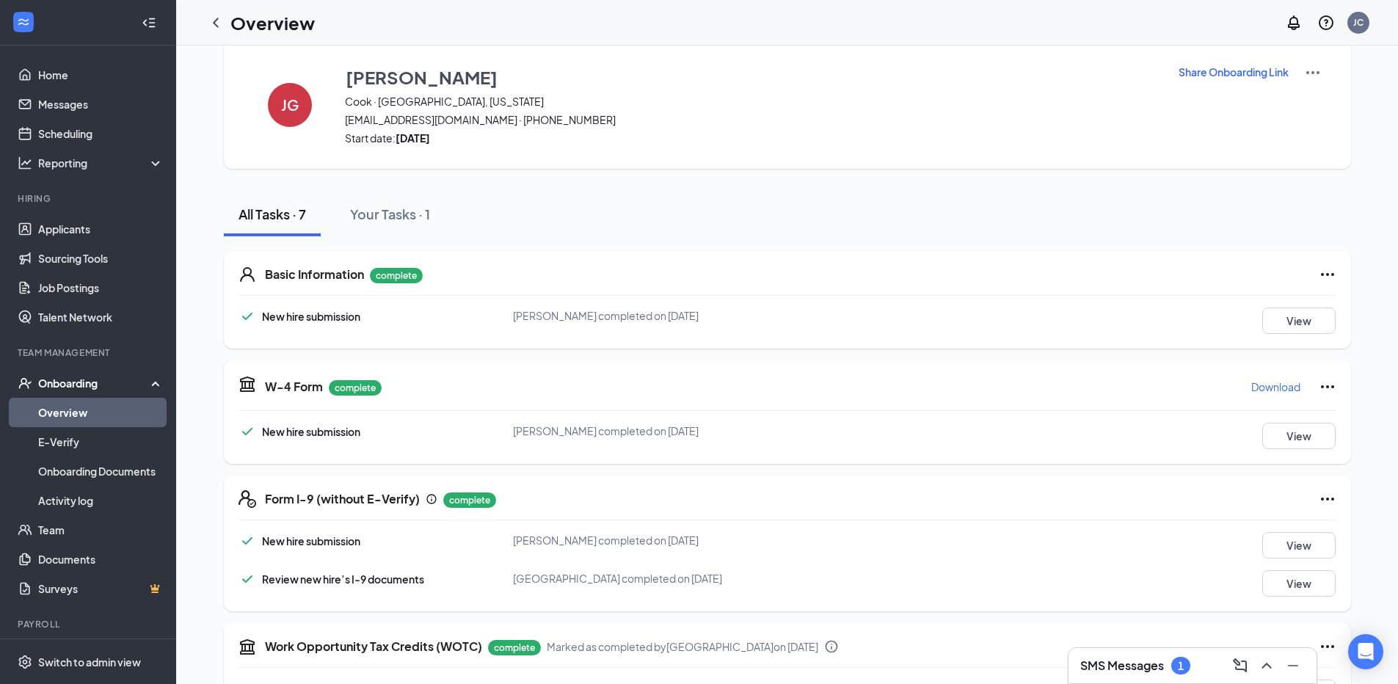
scroll to position [0, 0]
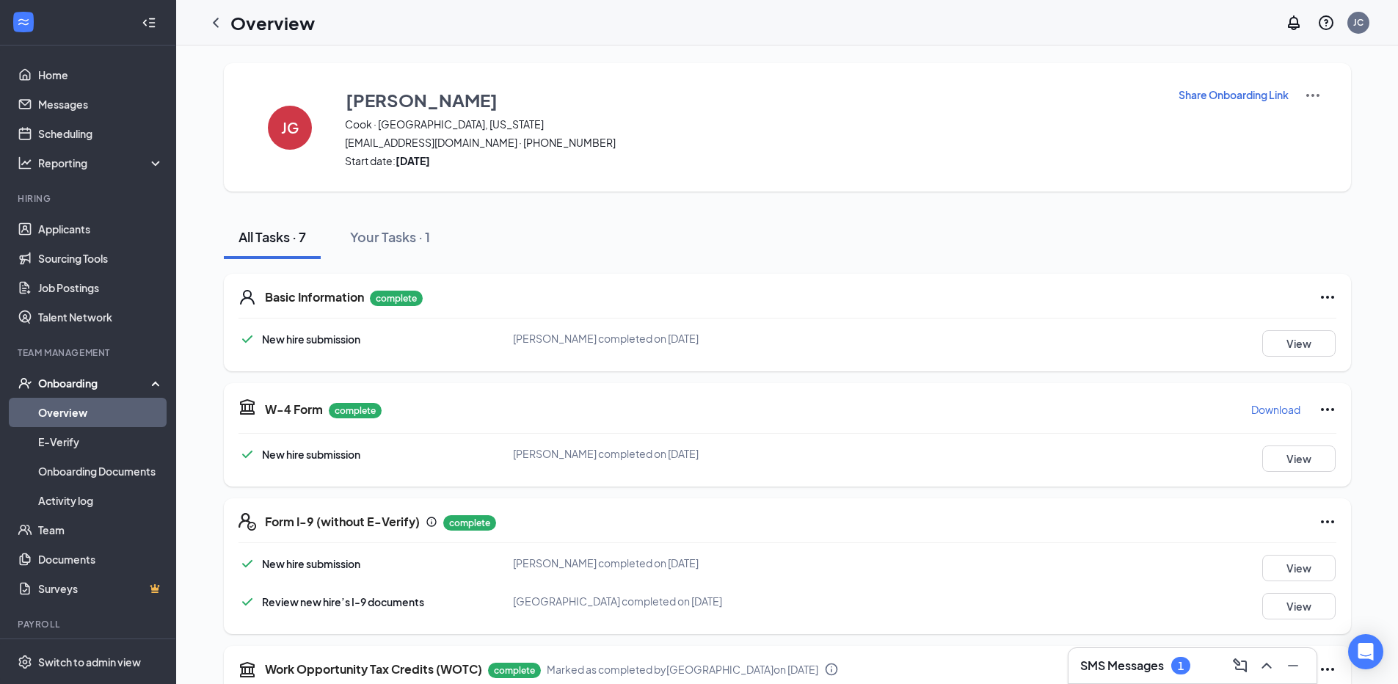
click at [1168, 671] on div "SMS Messages 1" at bounding box center [1136, 666] width 110 height 18
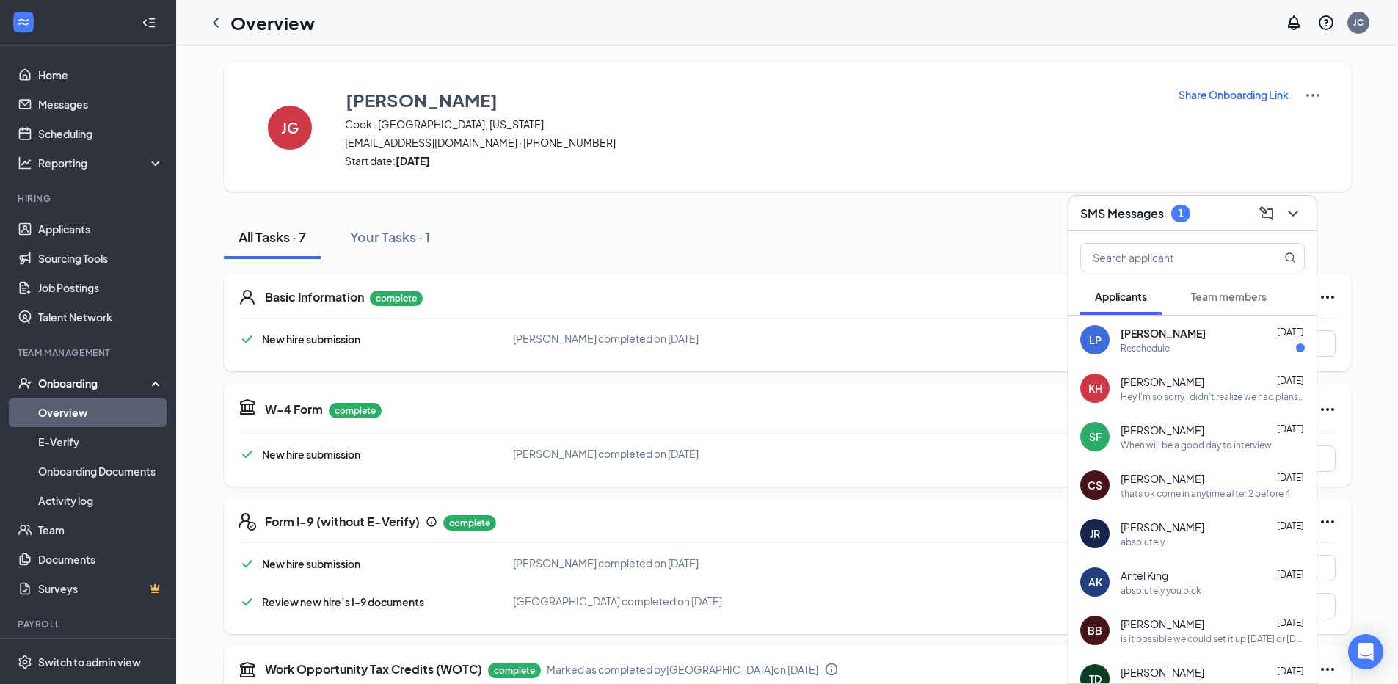
click at [1133, 214] on h3 "SMS Messages" at bounding box center [1123, 214] width 84 height 16
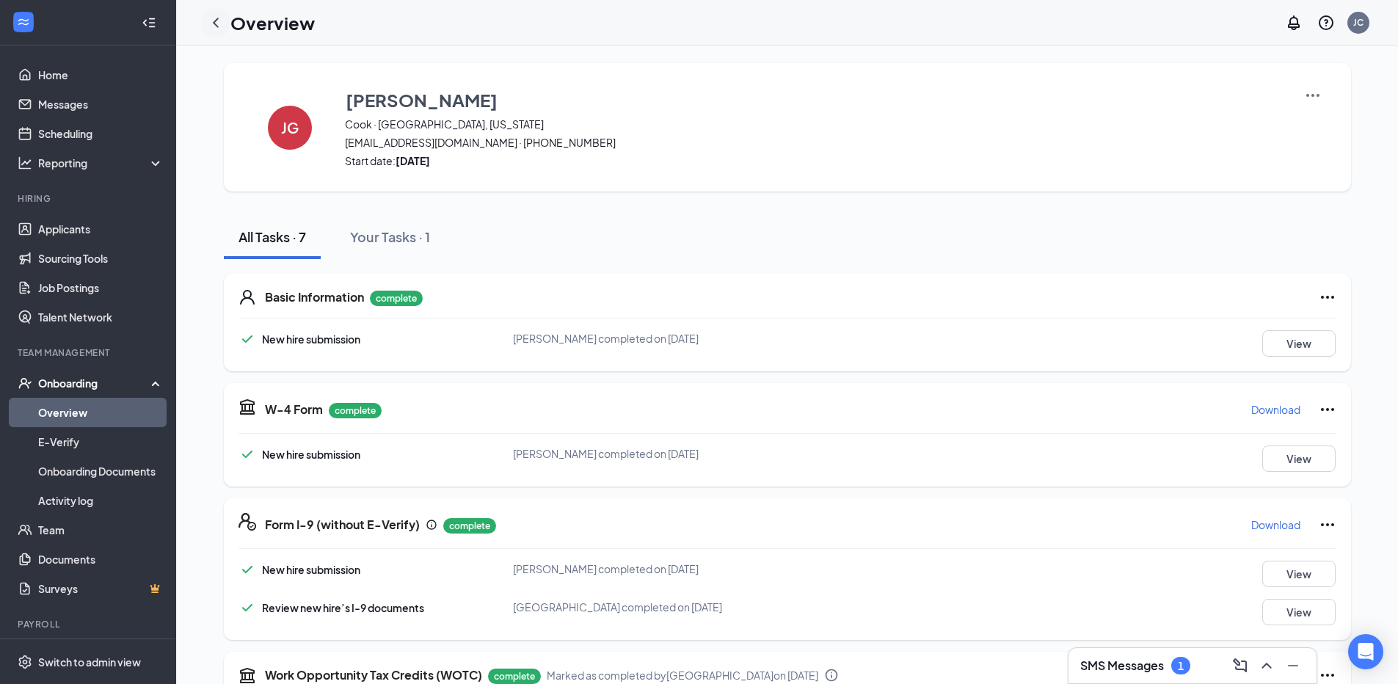
click at [228, 19] on div at bounding box center [215, 22] width 29 height 29
click at [217, 22] on icon "ChevronLeft" at bounding box center [216, 23] width 18 height 18
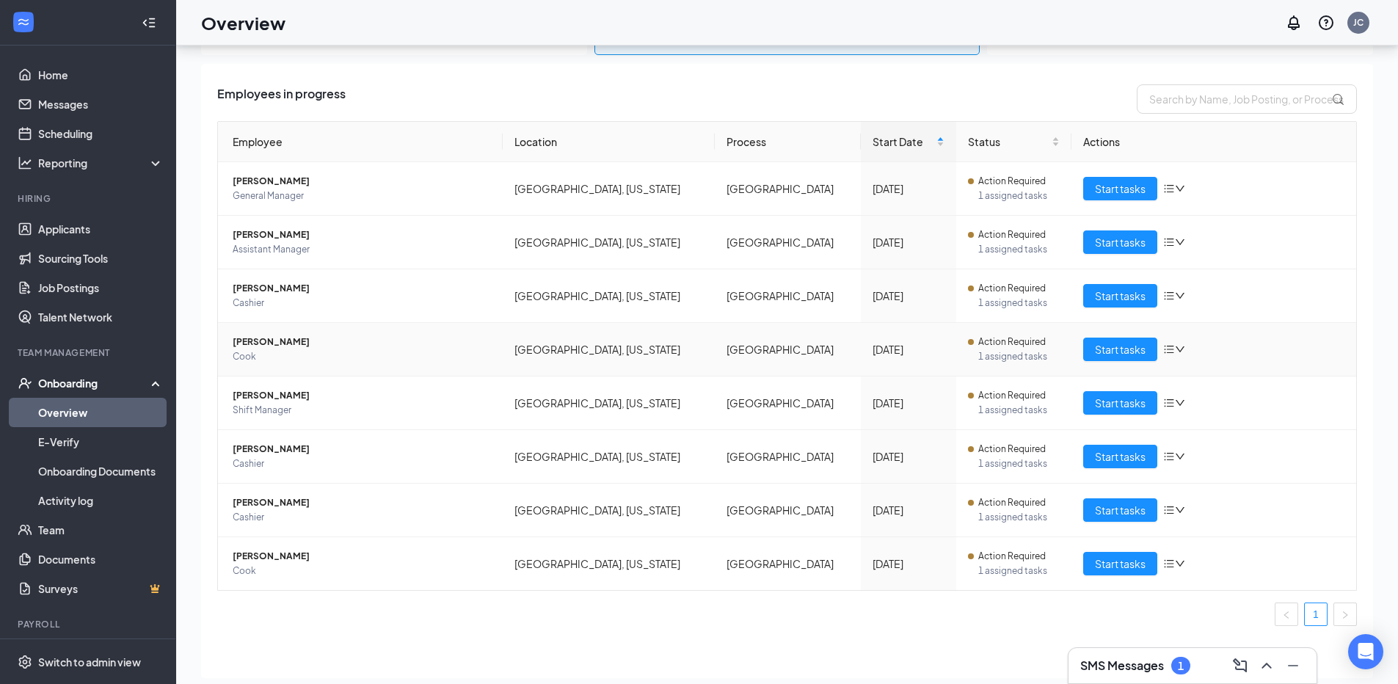
scroll to position [66, 0]
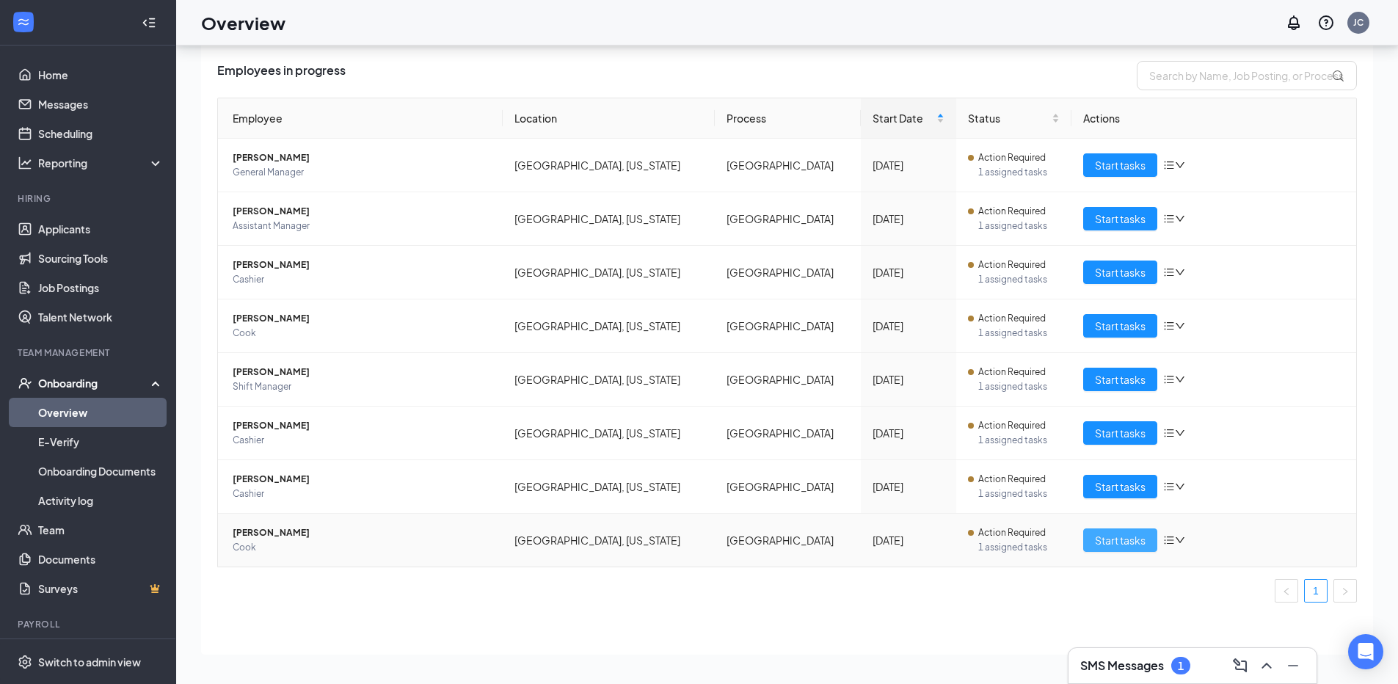
click at [1135, 539] on span "Start tasks" at bounding box center [1120, 540] width 51 height 16
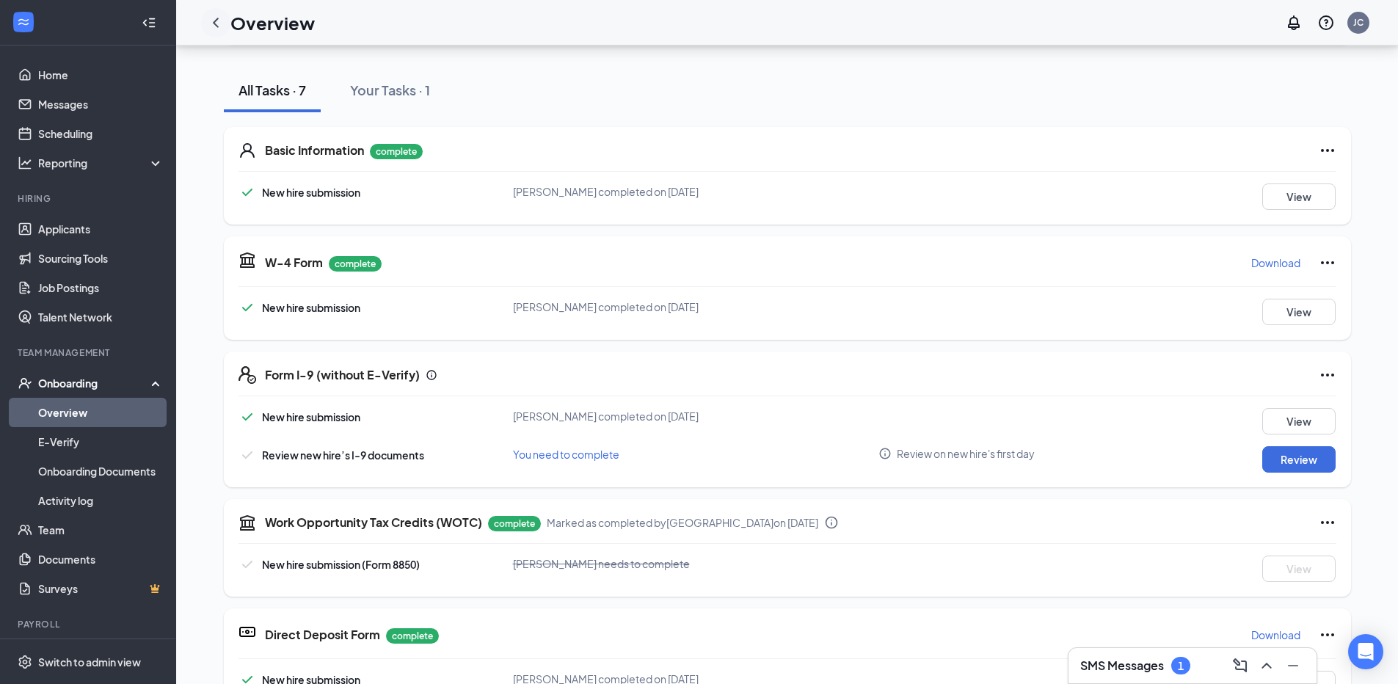
click at [211, 36] on div at bounding box center [215, 22] width 29 height 29
click at [216, 28] on icon "ChevronLeft" at bounding box center [216, 23] width 18 height 18
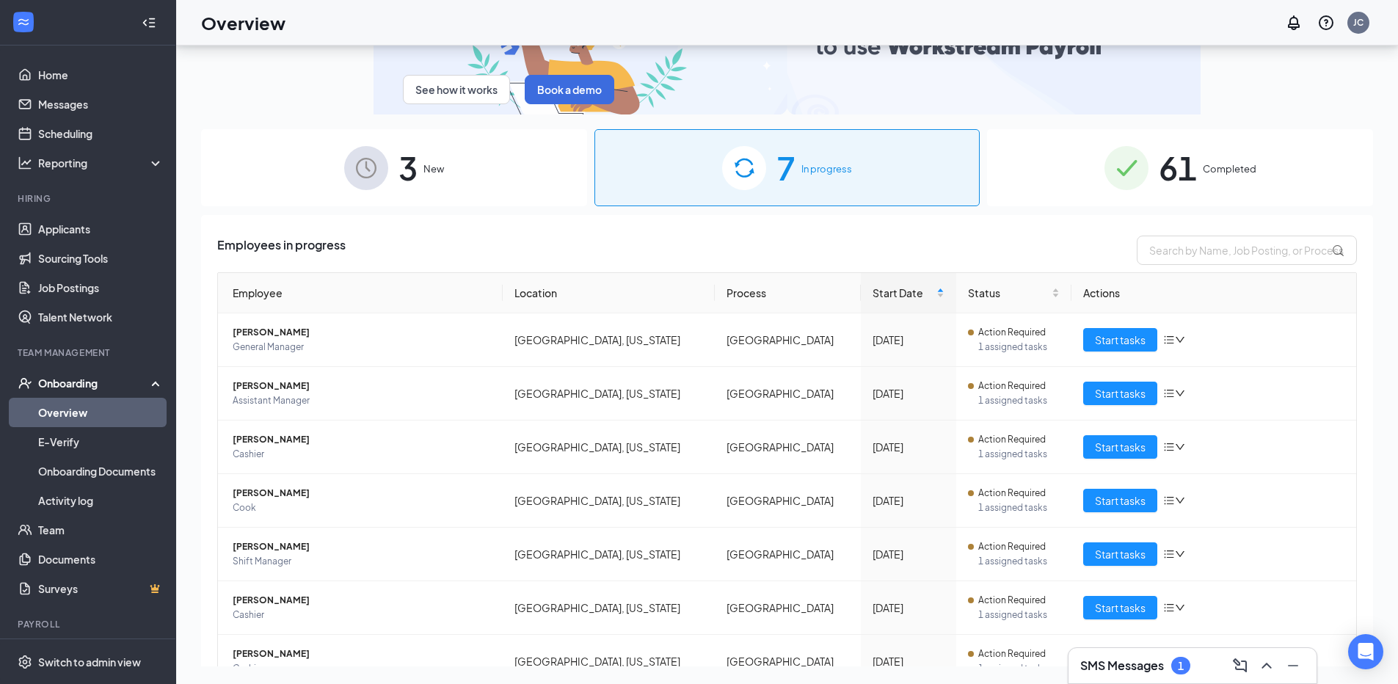
click at [500, 164] on div "3 New" at bounding box center [394, 167] width 386 height 77
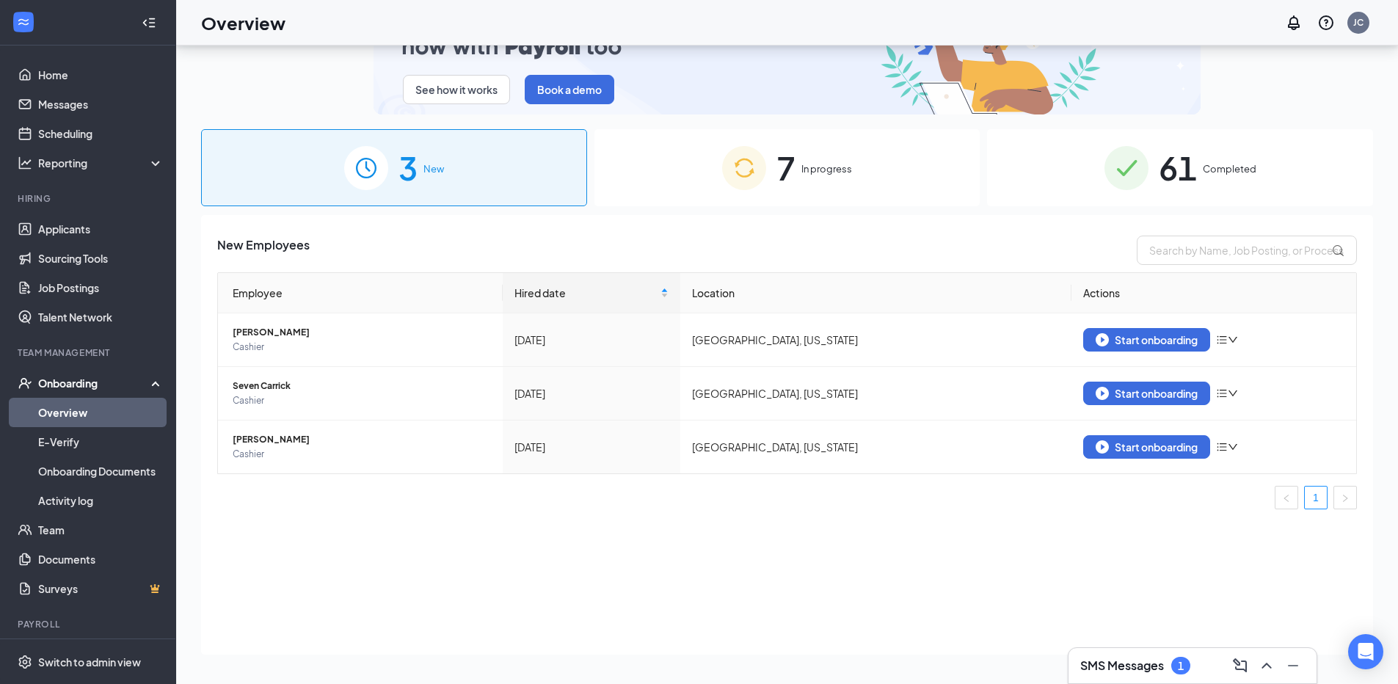
click at [1162, 189] on span "61" at bounding box center [1178, 167] width 38 height 51
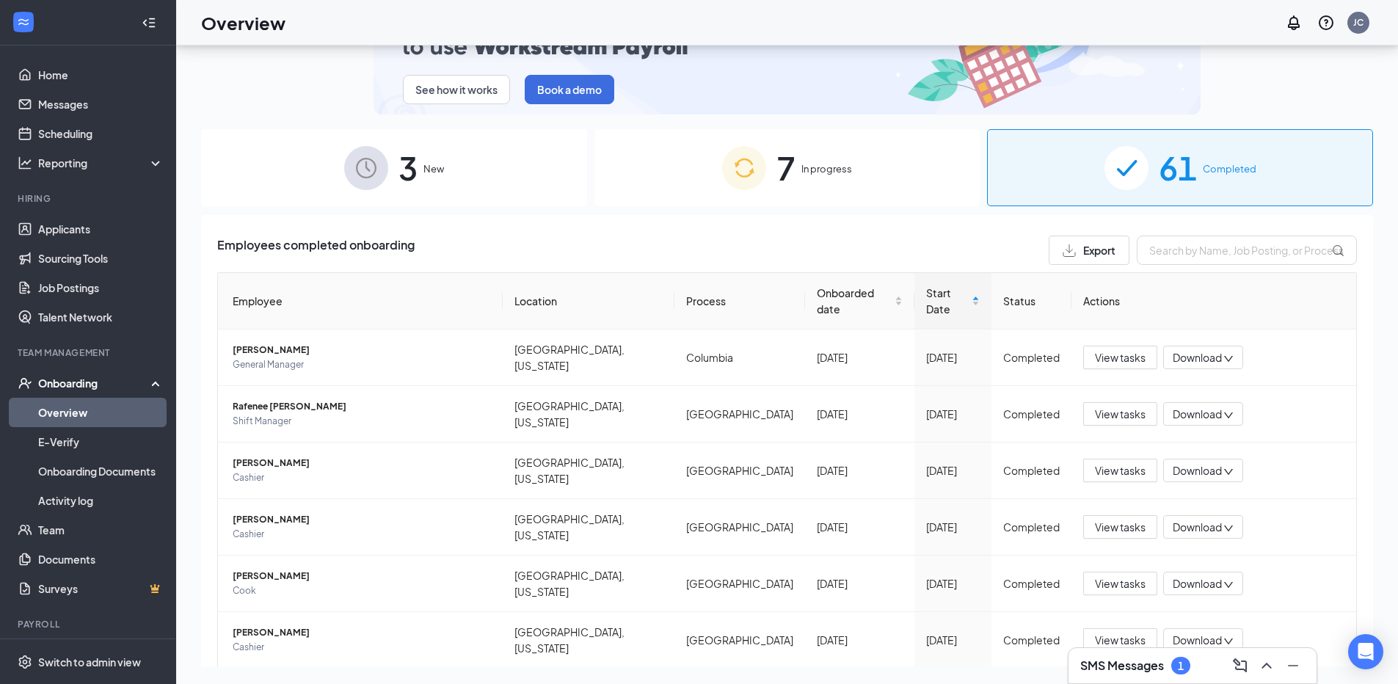
drag, startPoint x: 801, startPoint y: 178, endPoint x: 805, endPoint y: 188, distance: 10.2
click at [805, 188] on div "7 In progress" at bounding box center [788, 167] width 386 height 77
